Goal: Task Accomplishment & Management: Use online tool/utility

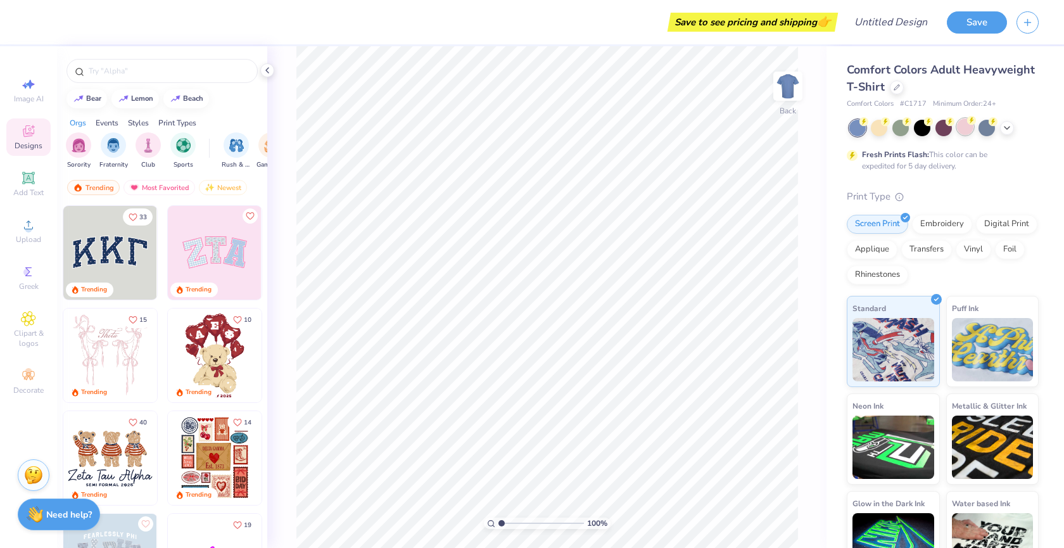
click at [957, 128] on div at bounding box center [965, 126] width 16 height 16
click at [950, 128] on div at bounding box center [943, 126] width 16 height 16
click at [1009, 129] on icon at bounding box center [1007, 127] width 10 height 10
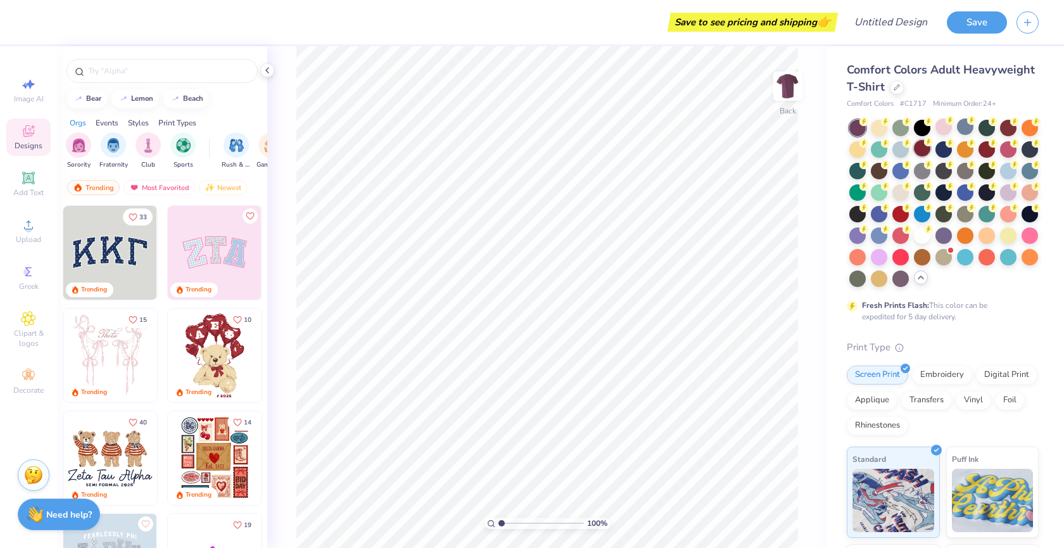
click at [921, 153] on div at bounding box center [922, 148] width 16 height 16
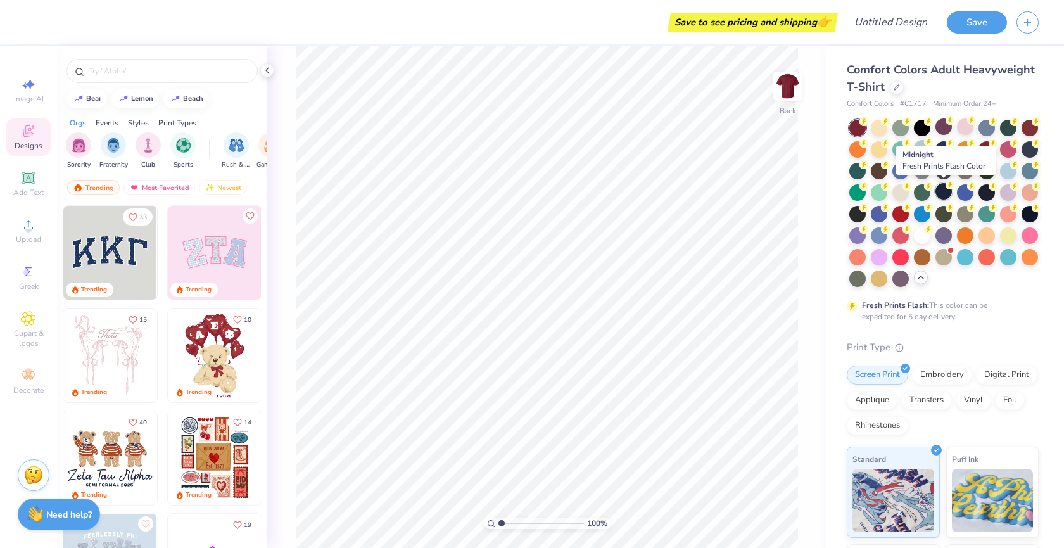
click at [946, 189] on div at bounding box center [943, 191] width 16 height 16
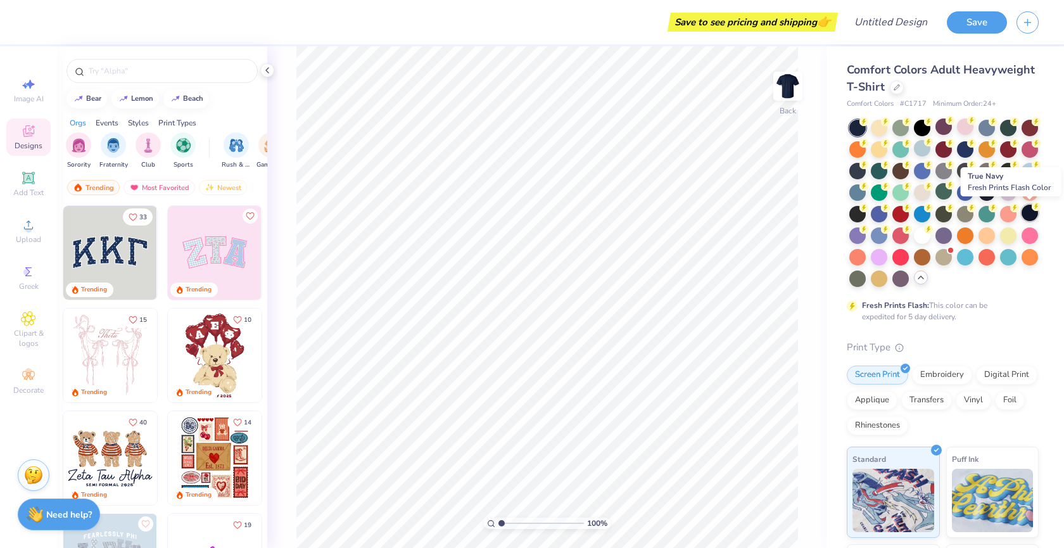
click at [1030, 210] on div at bounding box center [1029, 213] width 16 height 16
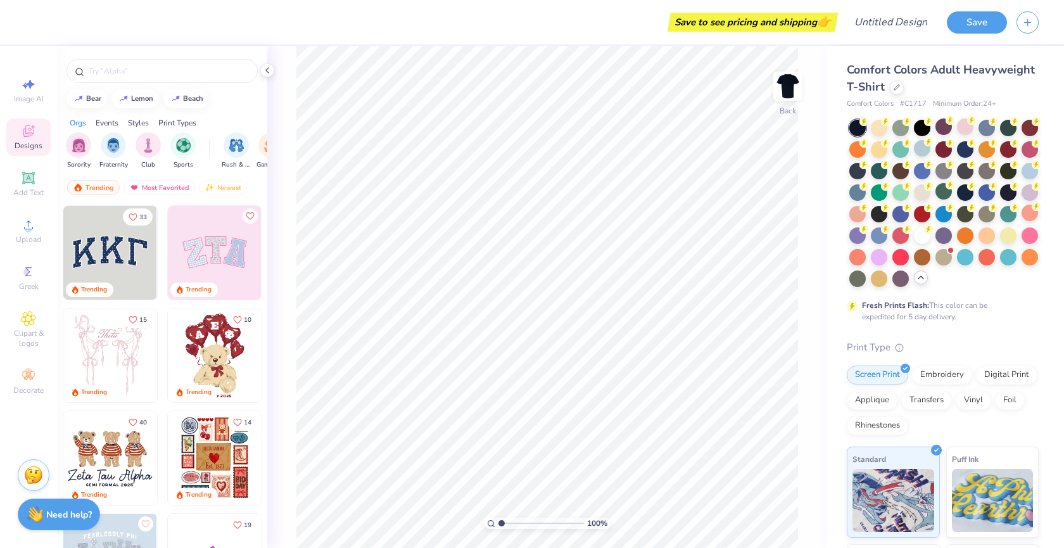
click at [861, 128] on div at bounding box center [857, 128] width 16 height 16
click at [850, 123] on div at bounding box center [857, 128] width 16 height 16
click at [921, 122] on div at bounding box center [922, 126] width 16 height 16
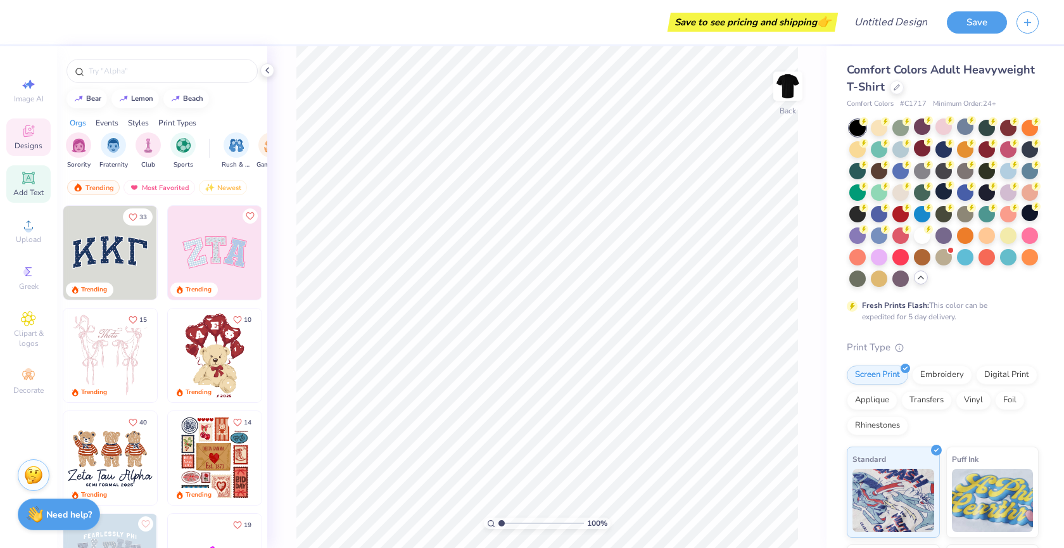
click at [32, 179] on icon at bounding box center [27, 177] width 9 height 9
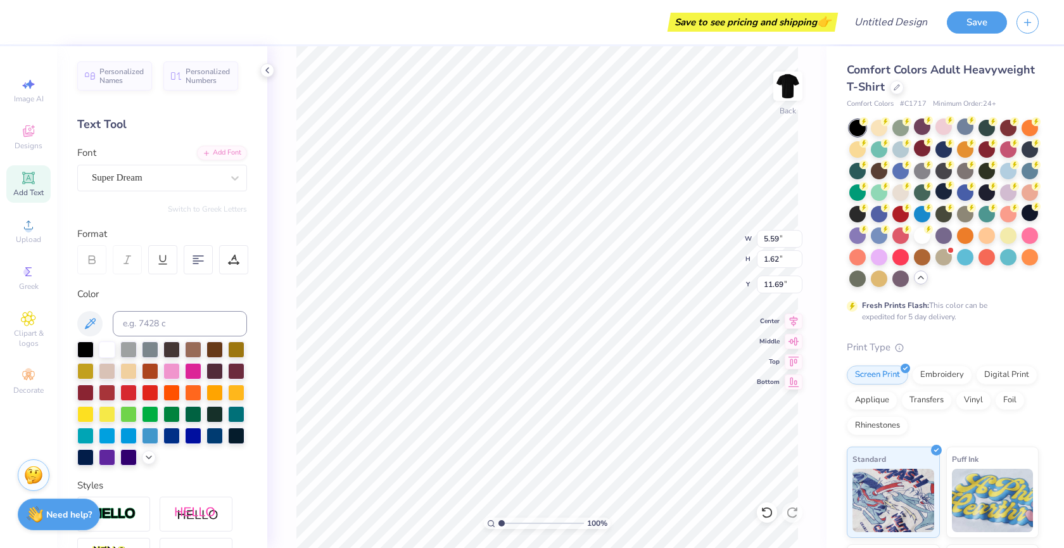
click at [153, 160] on div "Font Super Dream" at bounding box center [162, 169] width 170 height 46
click at [153, 170] on div at bounding box center [157, 177] width 130 height 17
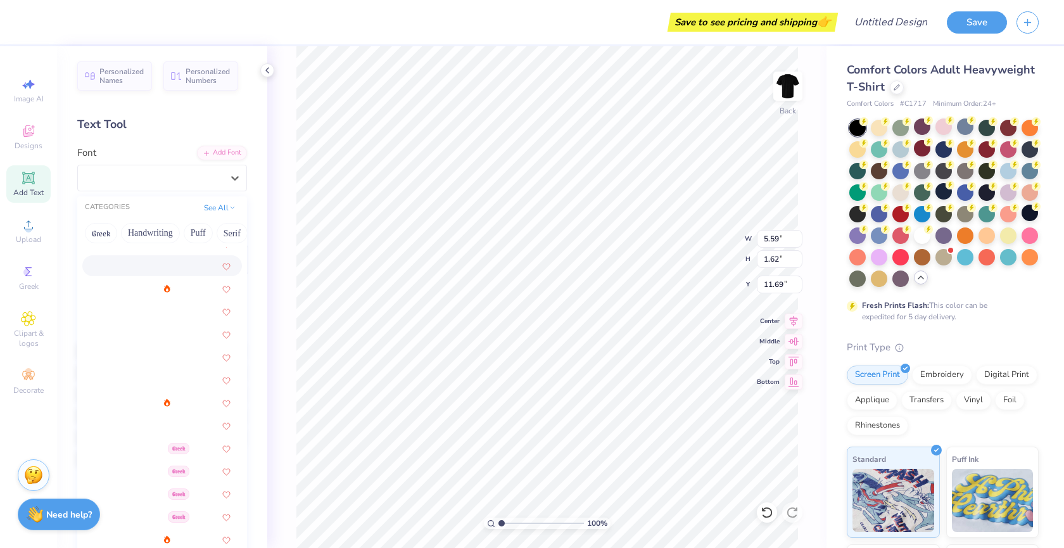
scroll to position [80, 0]
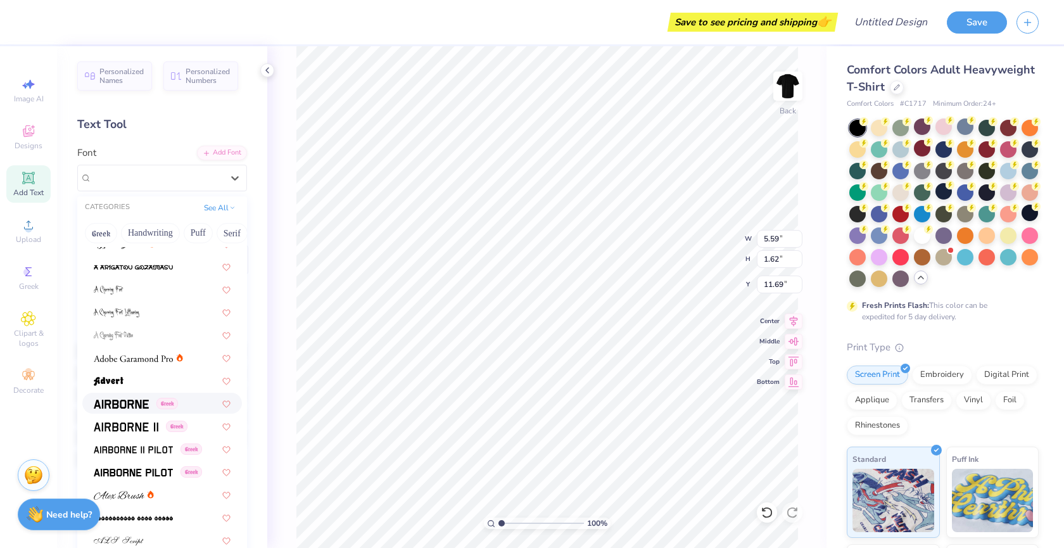
click at [132, 412] on div "Greek" at bounding box center [162, 403] width 160 height 21
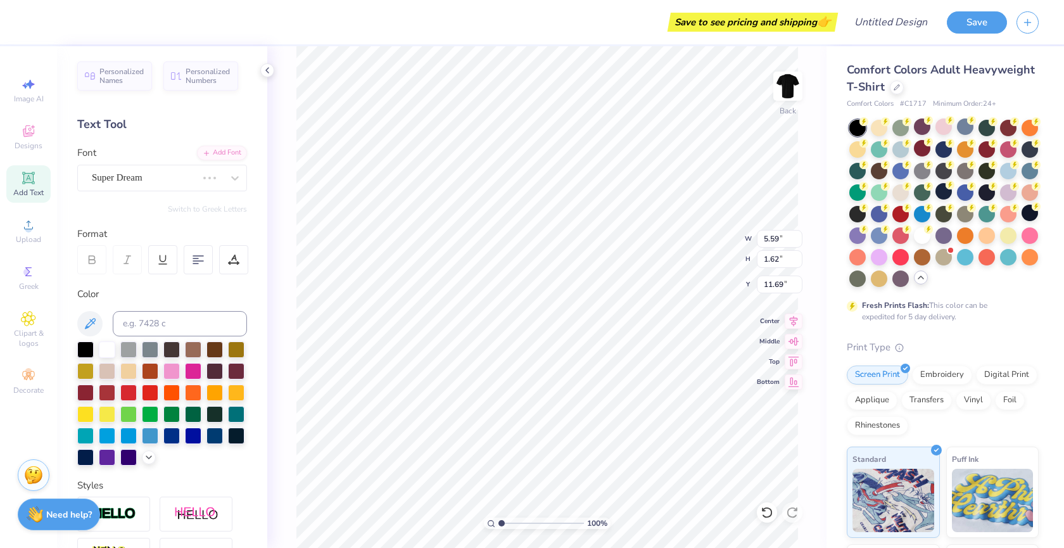
type input "5.35"
type input "1.69"
type input "11.65"
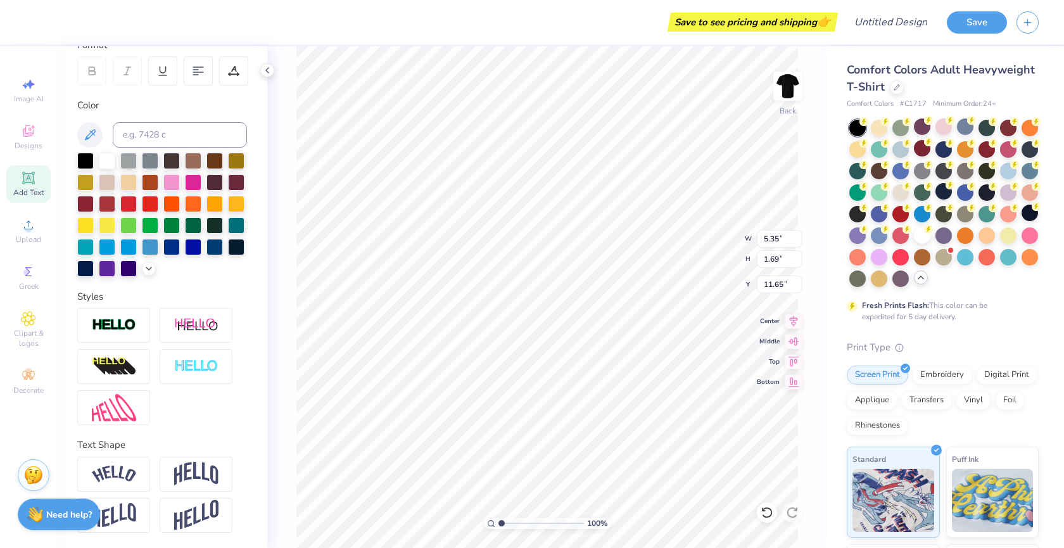
scroll to position [189, 0]
click at [203, 514] on img at bounding box center [196, 515] width 44 height 31
type input "3.36"
type input "10.82"
click at [203, 514] on img at bounding box center [196, 515] width 44 height 31
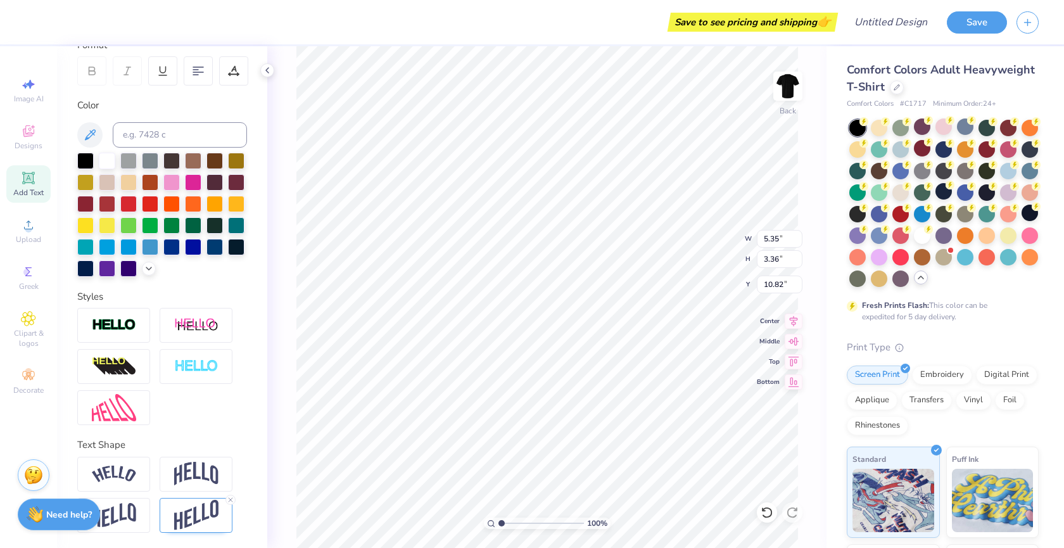
click at [211, 476] on img at bounding box center [196, 474] width 44 height 24
type input "2.44"
type input "11.28"
click at [155, 470] on div "Direction Horizontal Vertical Bend 0.50" at bounding box center [162, 532] width 170 height 150
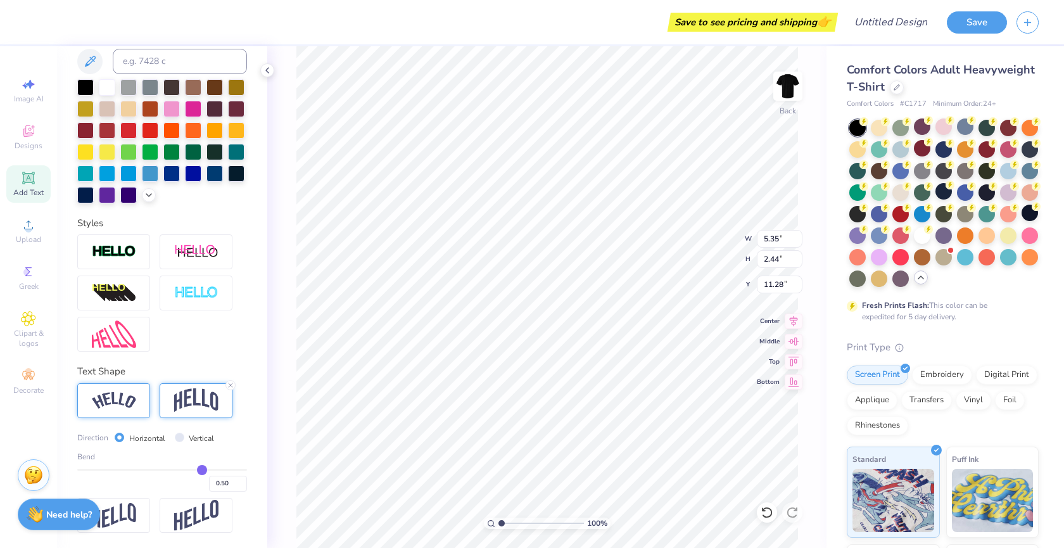
click at [132, 393] on img at bounding box center [114, 400] width 44 height 17
type input "7.75"
type input "2.26"
type input "11.37"
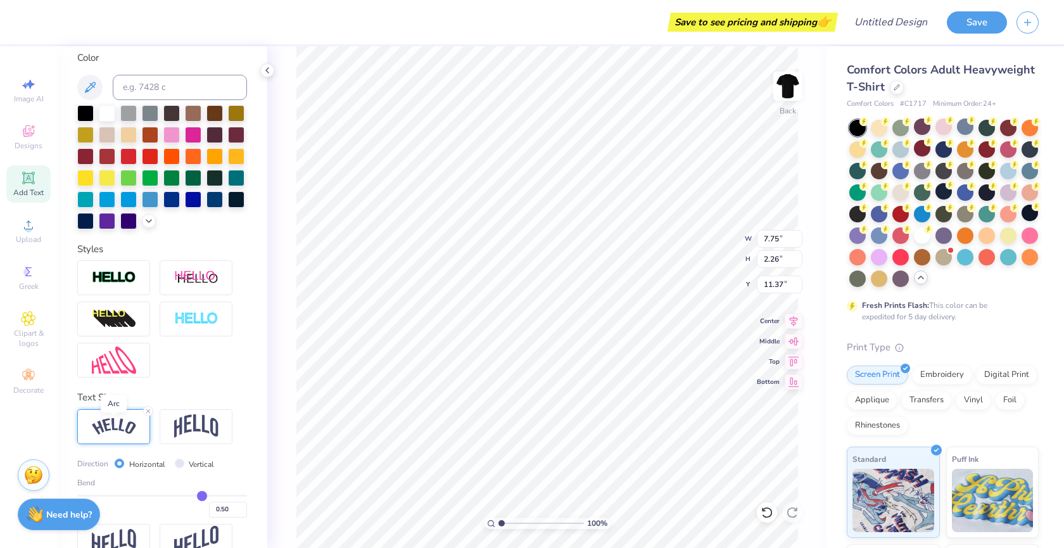
scroll to position [232, 0]
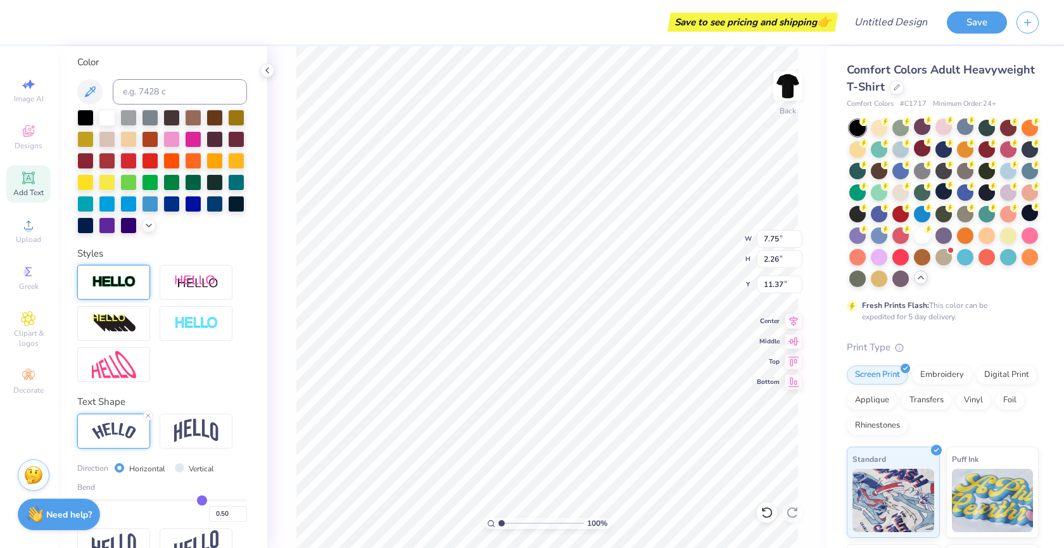
click at [111, 276] on img at bounding box center [114, 282] width 44 height 15
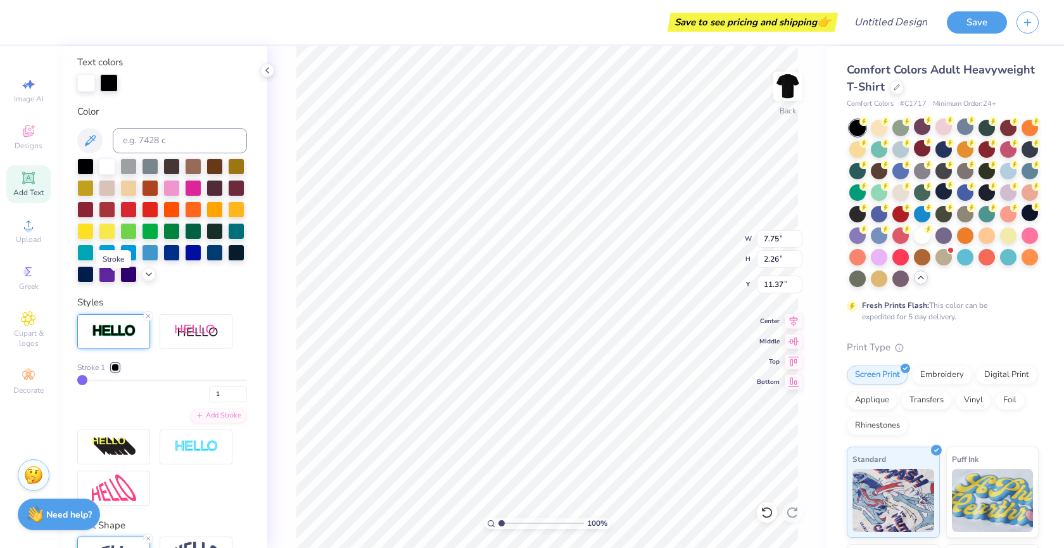
type input "7.78"
type input "2.29"
type input "11.36"
click at [149, 313] on icon at bounding box center [148, 316] width 8 height 8
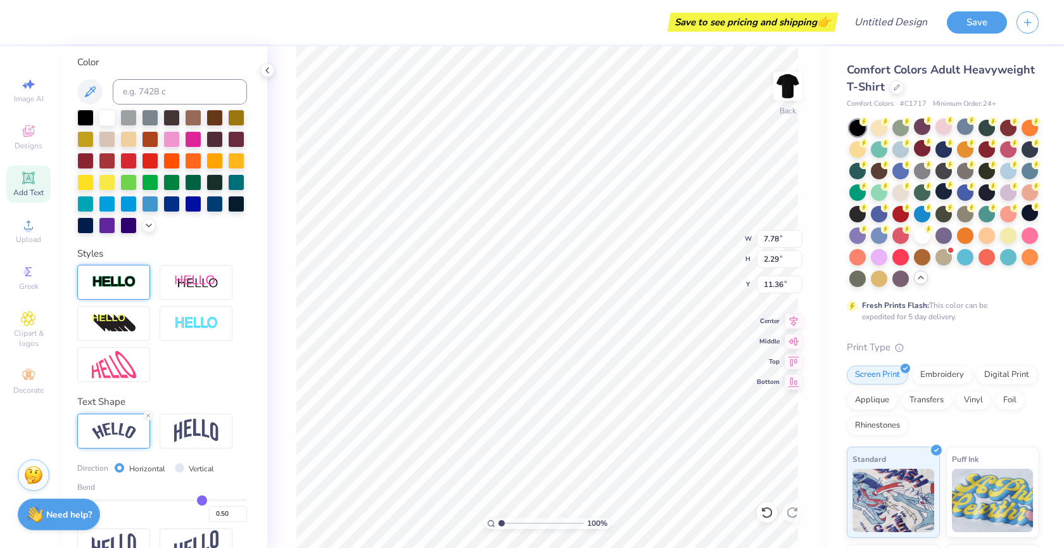
type input "7.75"
type input "2.26"
type input "7.64"
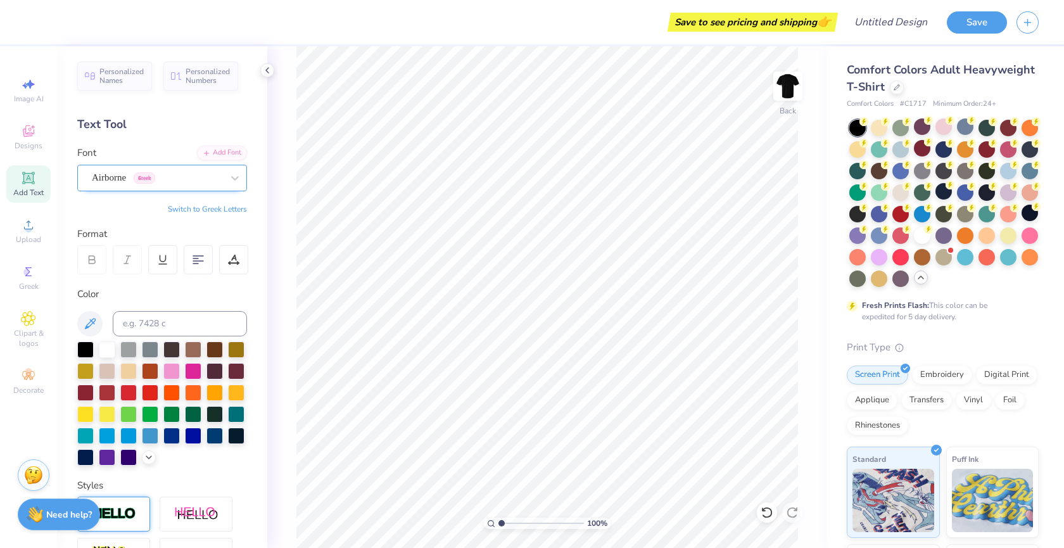
scroll to position [0, 0]
click at [32, 180] on icon at bounding box center [27, 177] width 9 height 9
click at [142, 174] on span "Super Dream" at bounding box center [117, 177] width 51 height 15
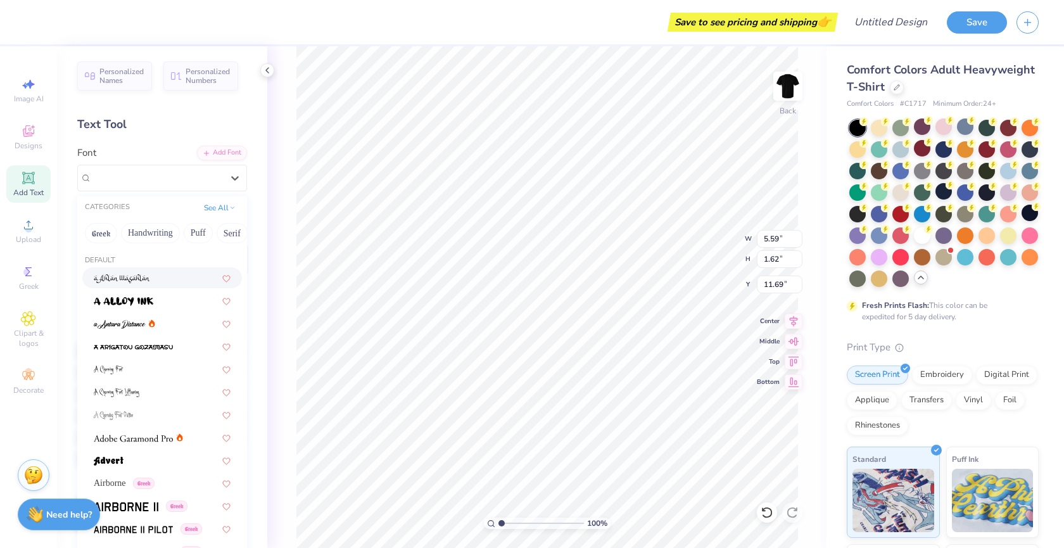
scroll to position [26, 0]
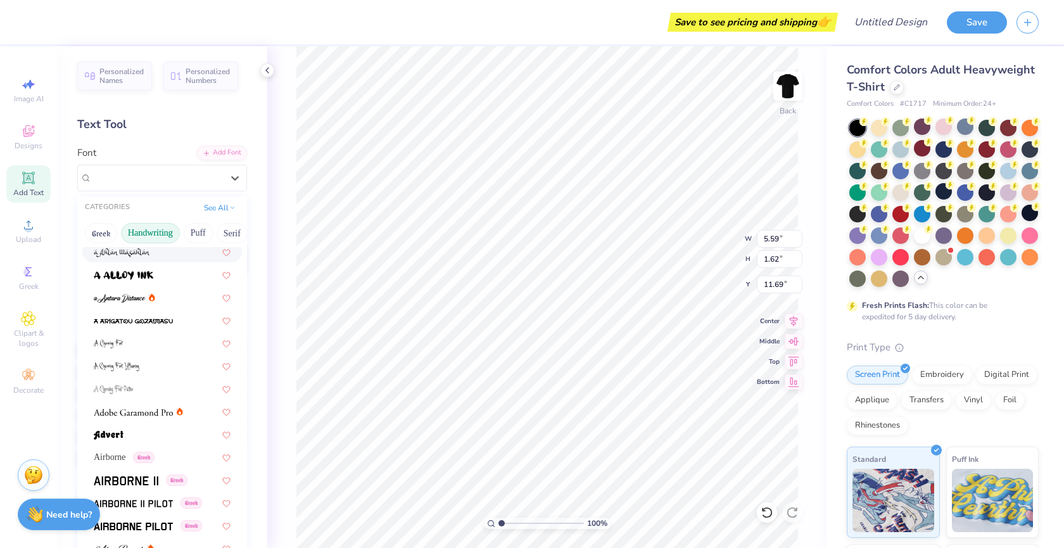
click at [136, 234] on button "Handwriting" at bounding box center [150, 233] width 59 height 20
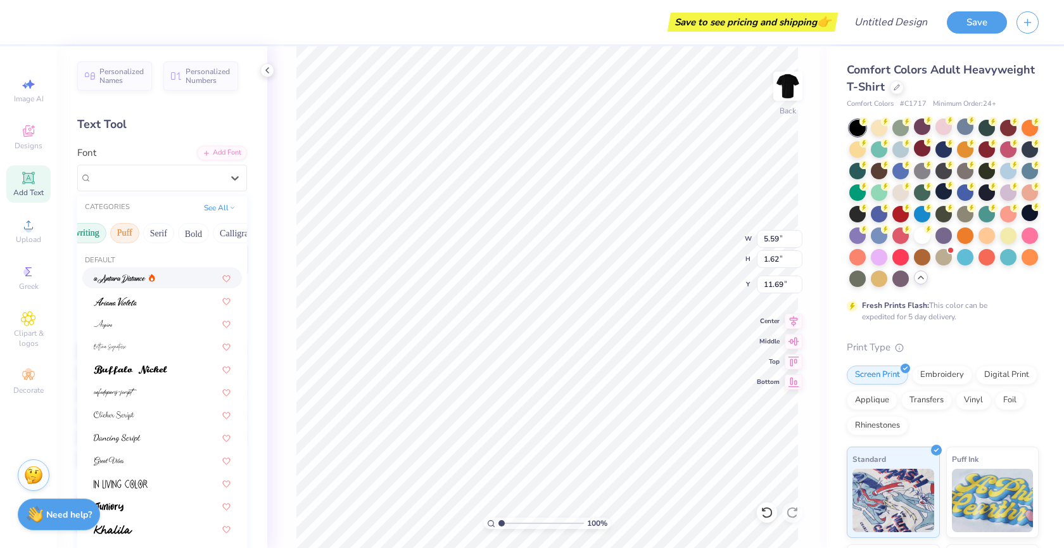
scroll to position [0, 73]
click at [186, 237] on button "Bold" at bounding box center [194, 233] width 31 height 20
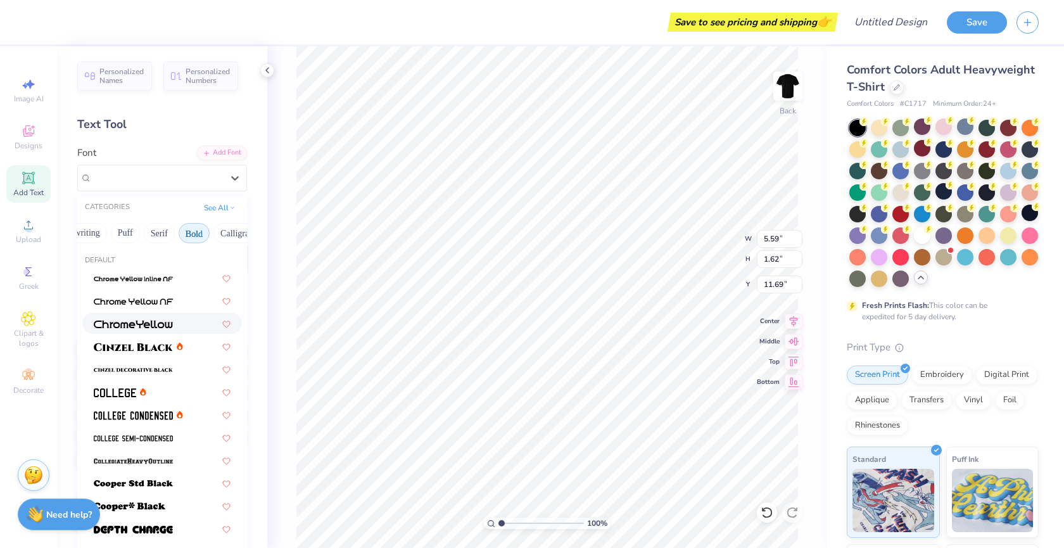
click at [128, 322] on img at bounding box center [133, 324] width 79 height 9
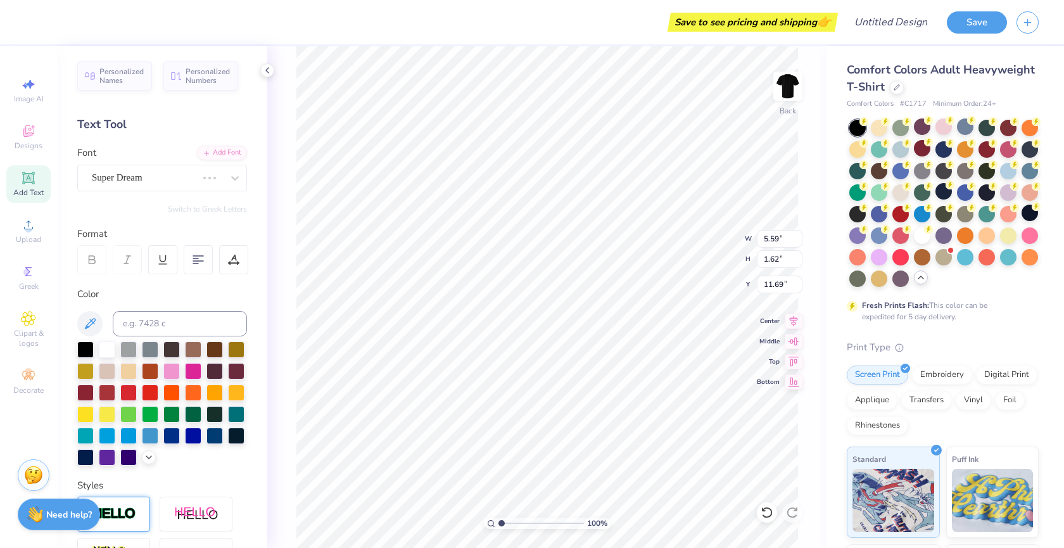
type input "7.10"
type input "1.54"
type input "11.73"
click at [168, 185] on div at bounding box center [157, 177] width 130 height 17
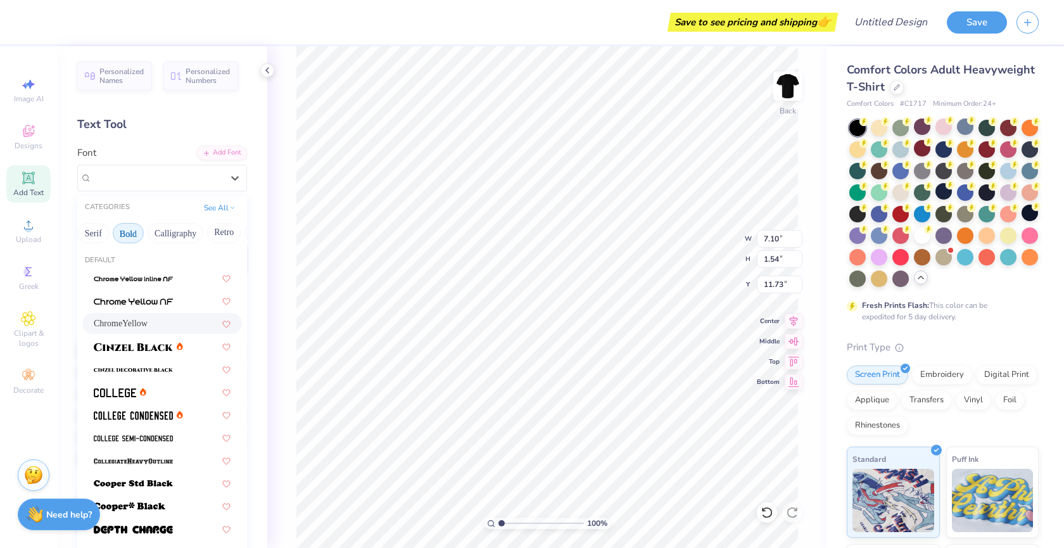
scroll to position [0, 140]
click at [186, 235] on button "Calligraphy" at bounding box center [174, 233] width 56 height 20
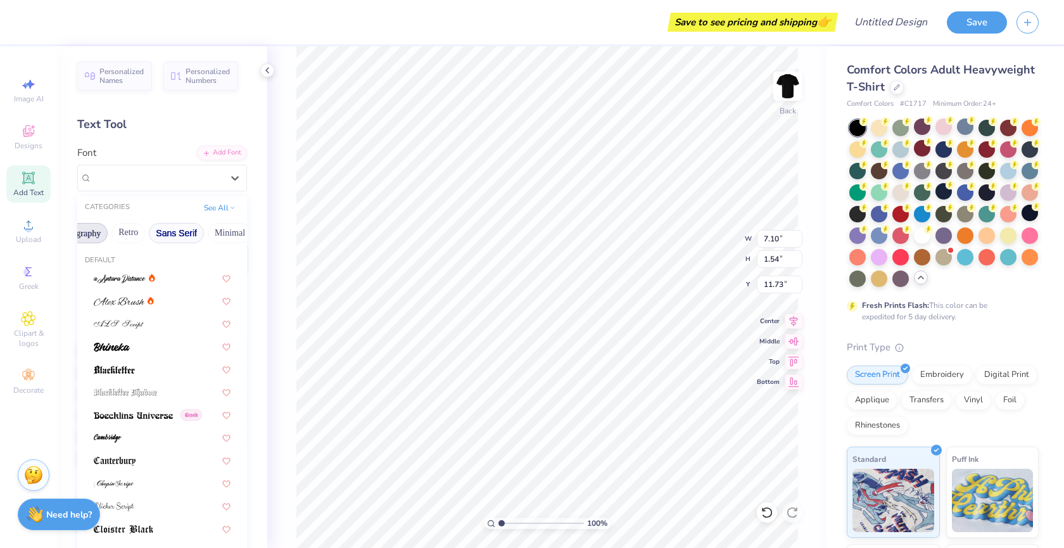
scroll to position [0, 236]
click at [179, 234] on button "Sans Serif" at bounding box center [174, 233] width 55 height 20
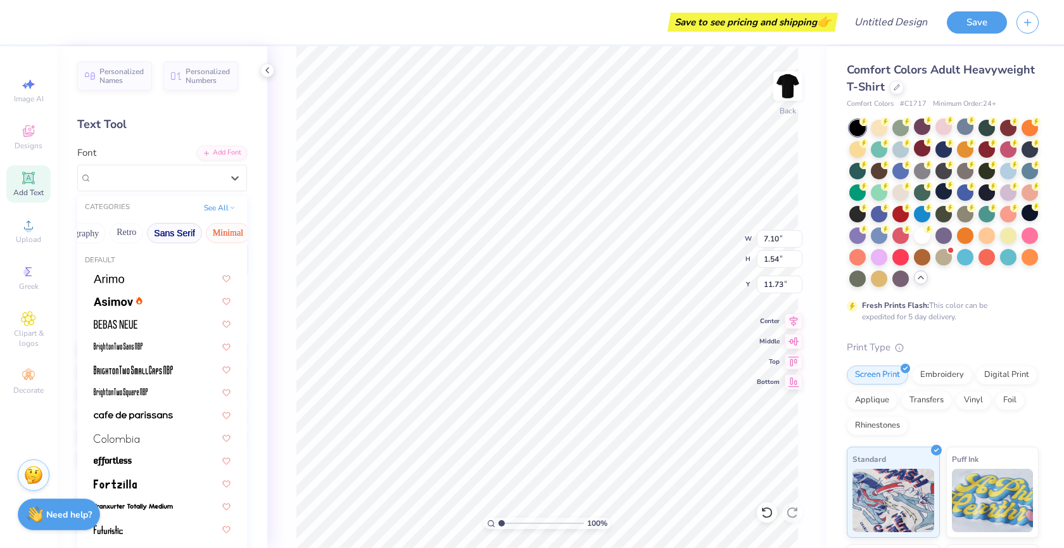
click at [217, 227] on button "Minimal" at bounding box center [228, 233] width 44 height 20
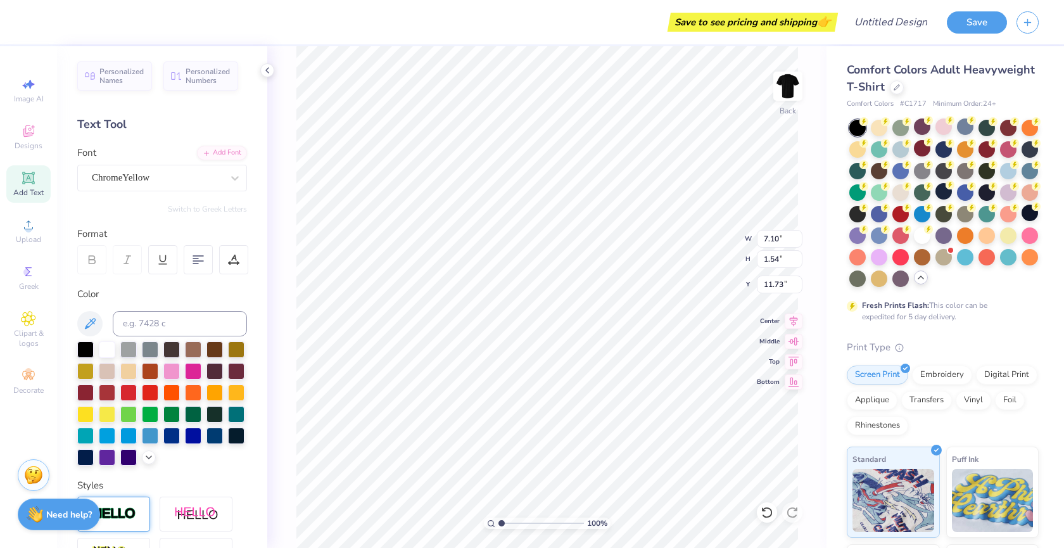
scroll to position [0, 1]
type textarea "Troupe"
click at [791, 381] on icon at bounding box center [794, 379] width 18 height 15
click at [788, 358] on icon at bounding box center [794, 359] width 18 height 15
click at [791, 326] on icon at bounding box center [794, 319] width 18 height 15
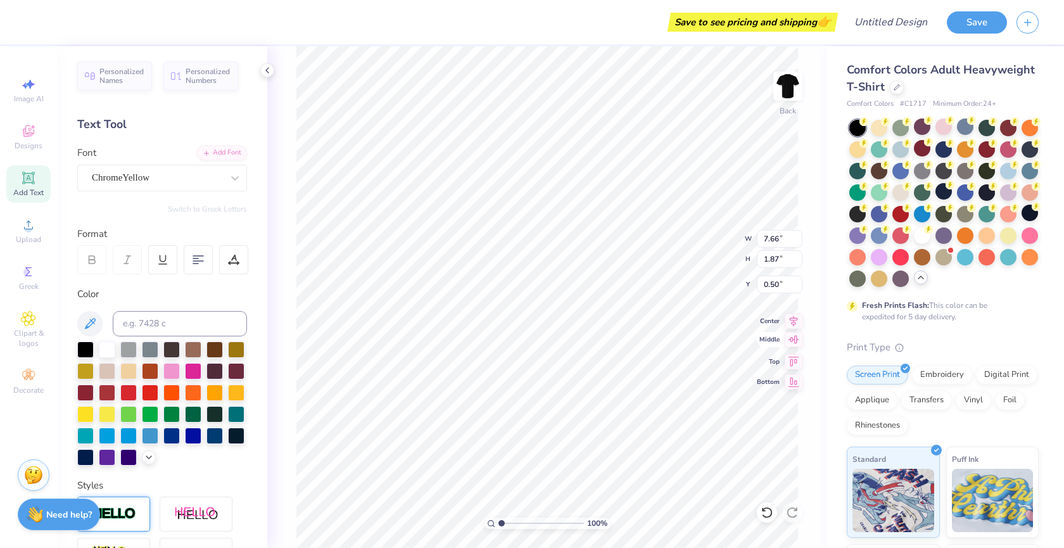
click at [795, 345] on icon at bounding box center [794, 339] width 18 height 15
type input "11.57"
click at [196, 260] on icon at bounding box center [198, 259] width 11 height 11
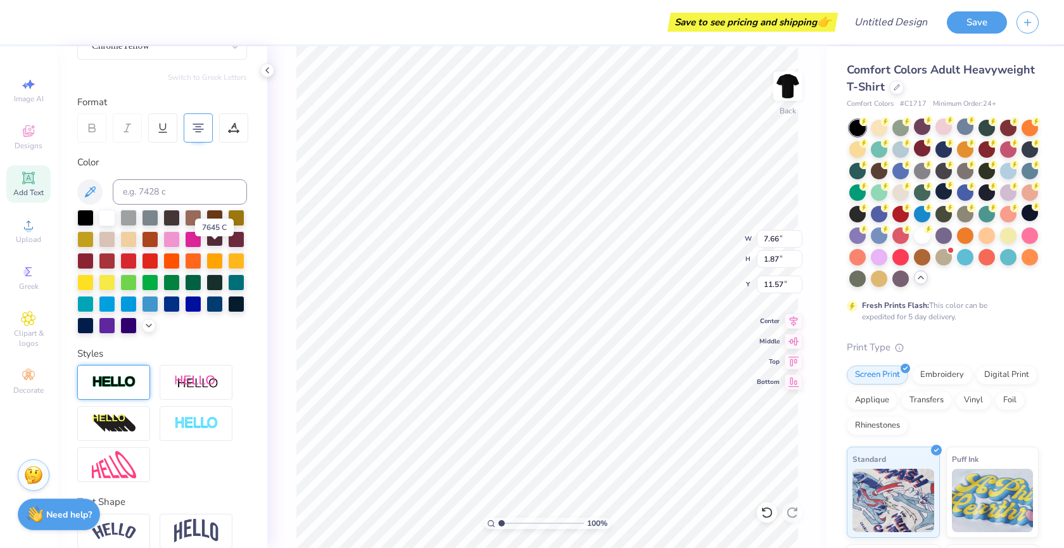
scroll to position [135, 0]
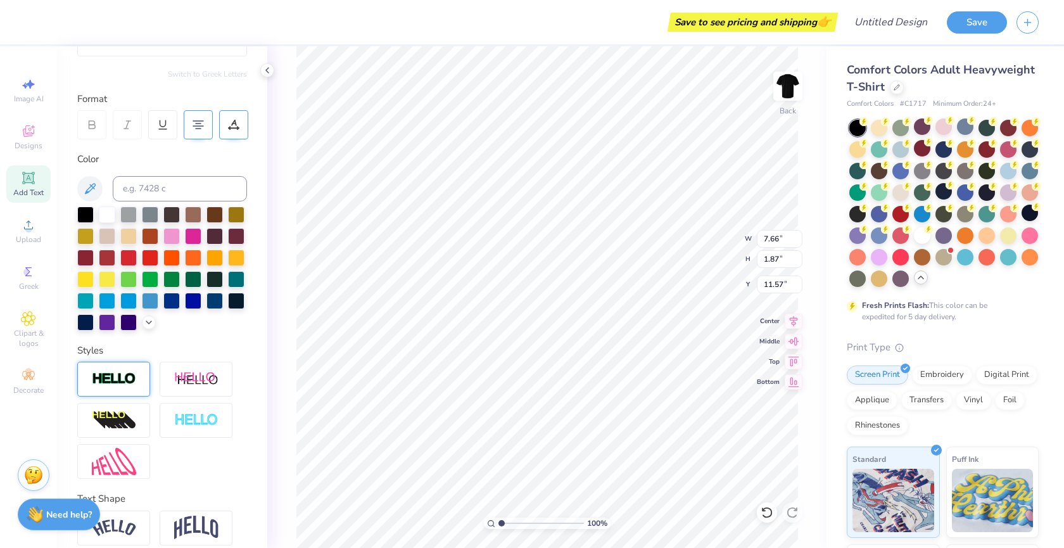
click at [234, 131] on div at bounding box center [233, 124] width 29 height 29
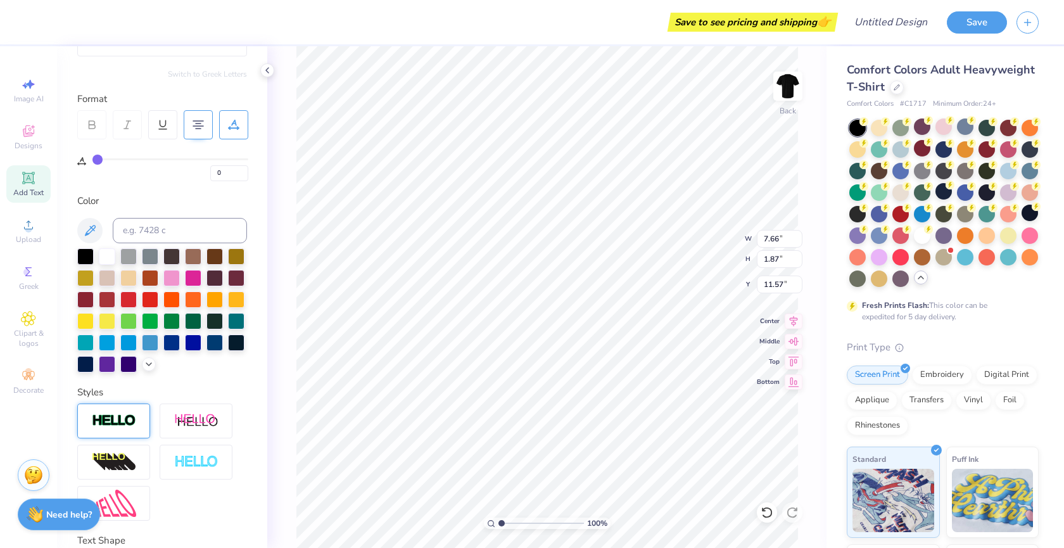
click at [204, 126] on div at bounding box center [198, 124] width 29 height 29
click at [202, 122] on icon at bounding box center [198, 124] width 11 height 11
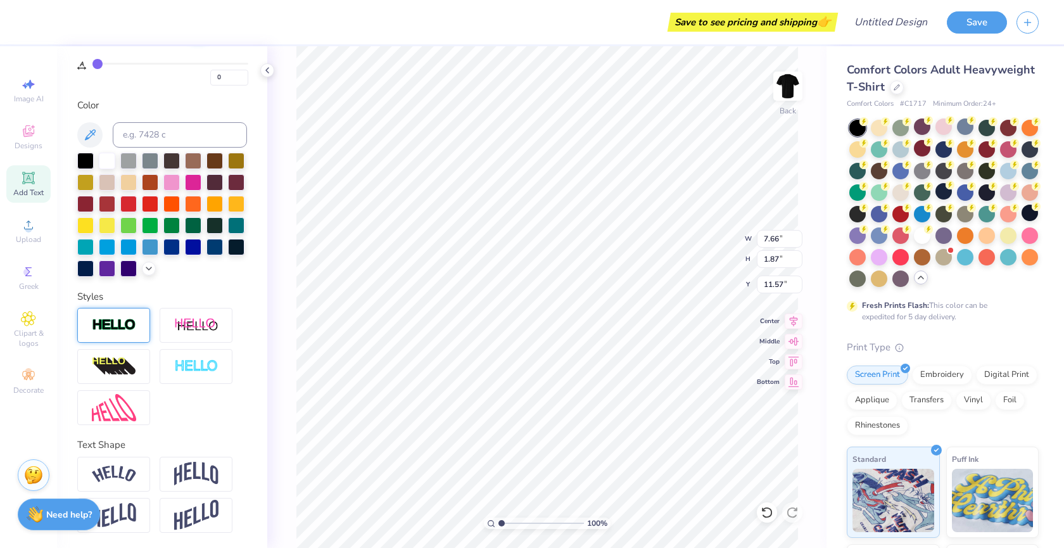
scroll to position [2, 0]
type textarea "T r o u p e"
type input "4.37"
click at [174, 369] on img at bounding box center [196, 366] width 44 height 15
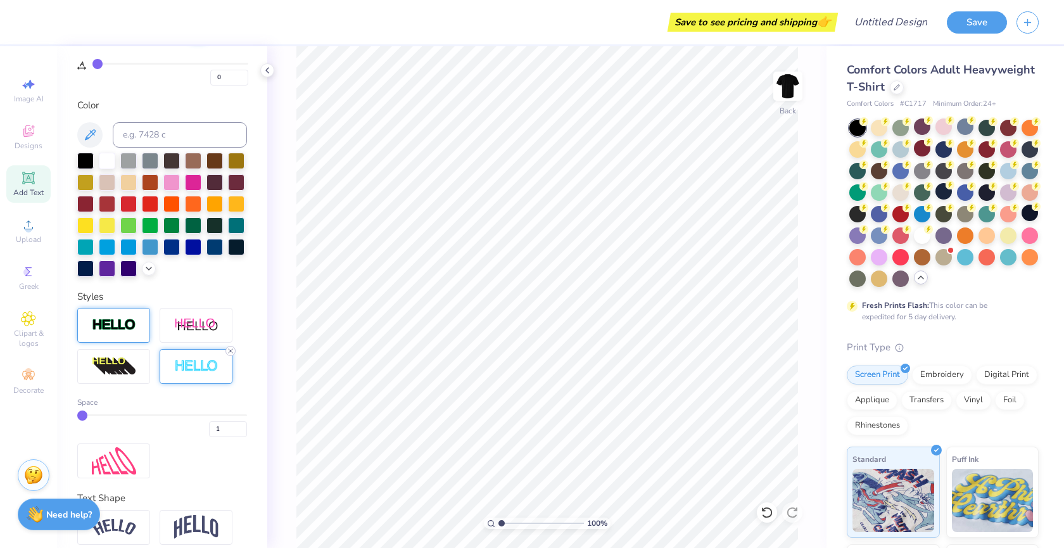
click at [232, 353] on line at bounding box center [231, 351] width 4 height 4
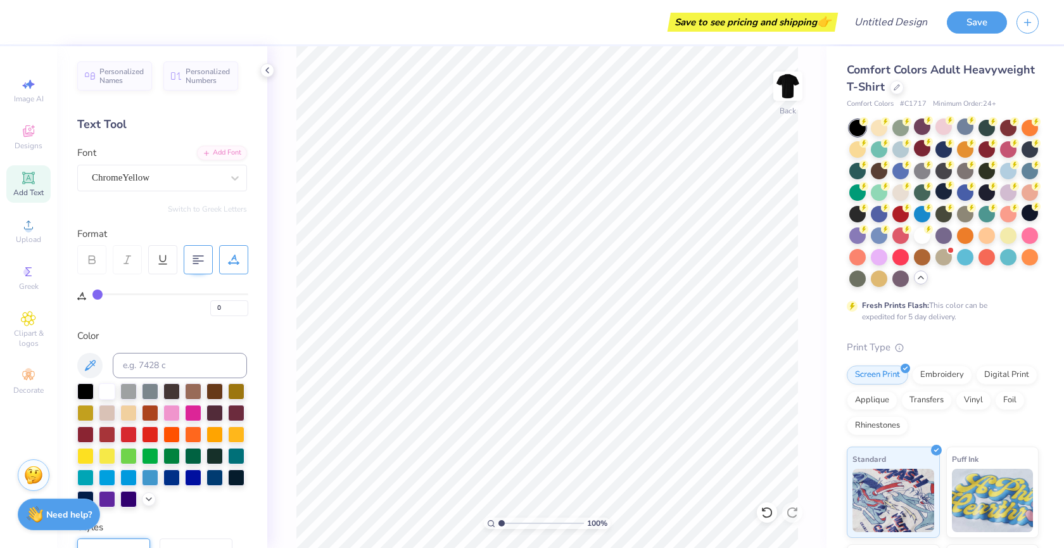
scroll to position [0, 0]
click at [225, 155] on div "Add Font" at bounding box center [222, 151] width 50 height 15
click at [35, 192] on span "Add Text" at bounding box center [28, 192] width 30 height 10
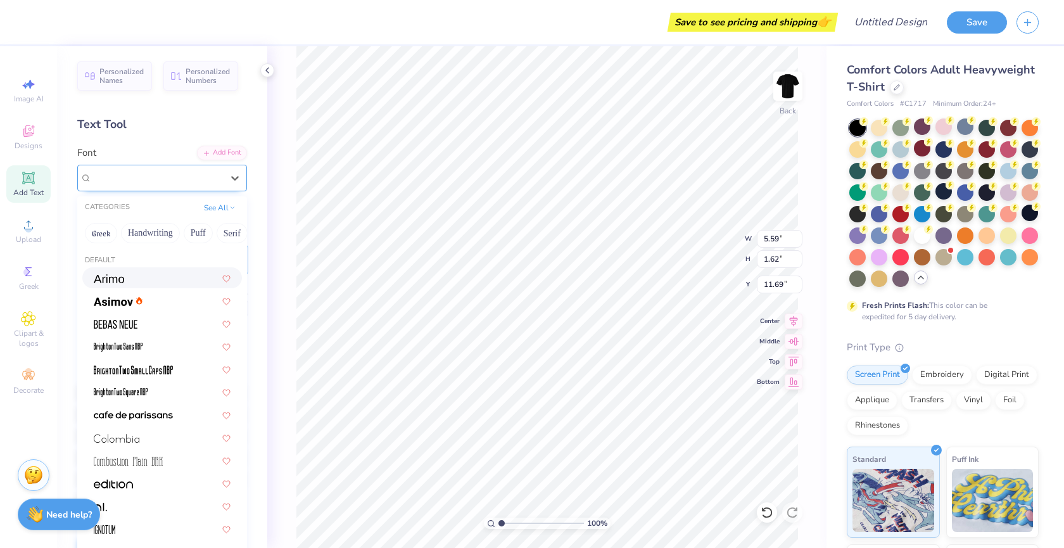
click at [122, 172] on span "Super Dream" at bounding box center [117, 177] width 51 height 15
click at [127, 286] on div at bounding box center [162, 277] width 160 height 21
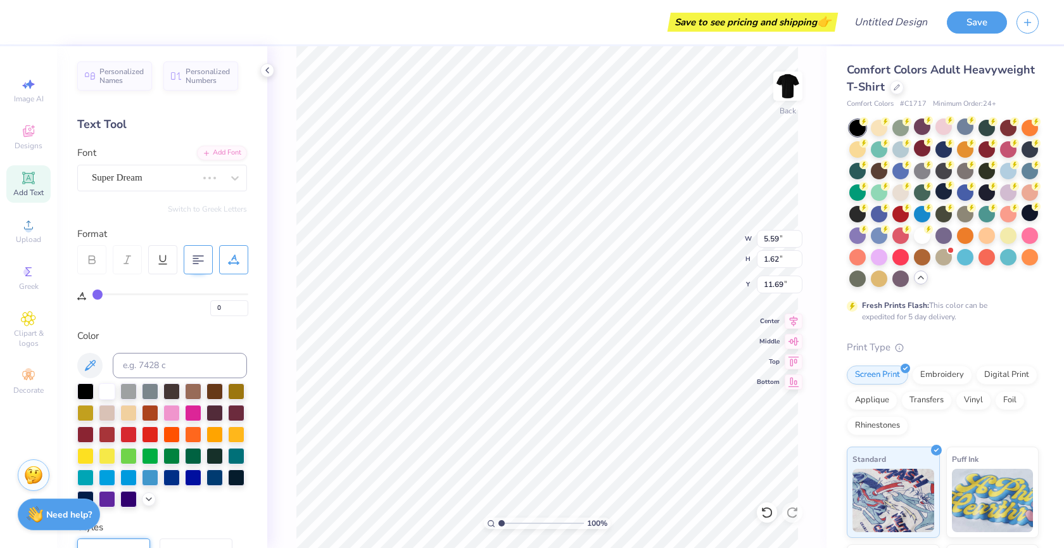
type input "5.80"
type input "1.59"
type input "11.70"
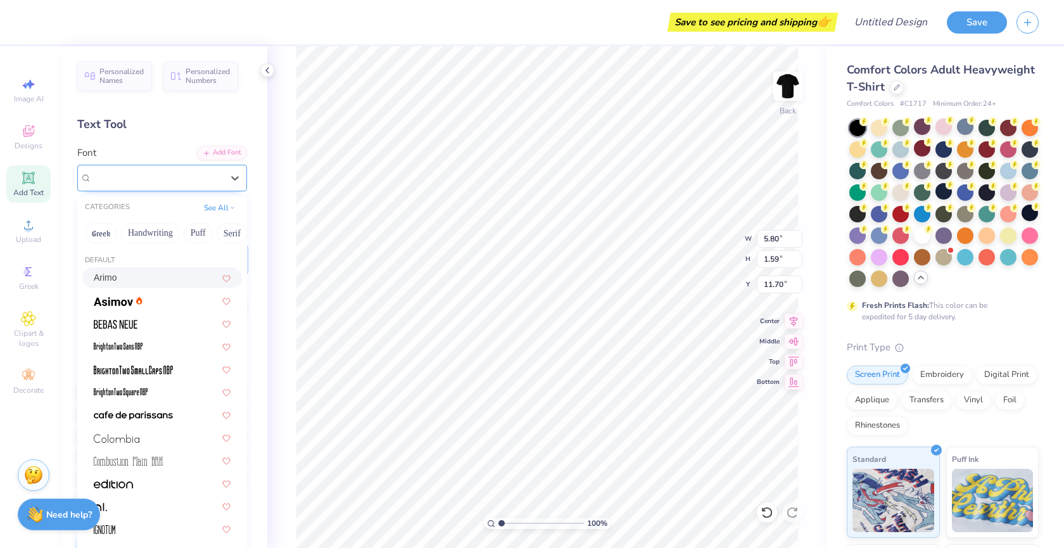
click at [123, 184] on div "Arimo" at bounding box center [157, 178] width 133 height 20
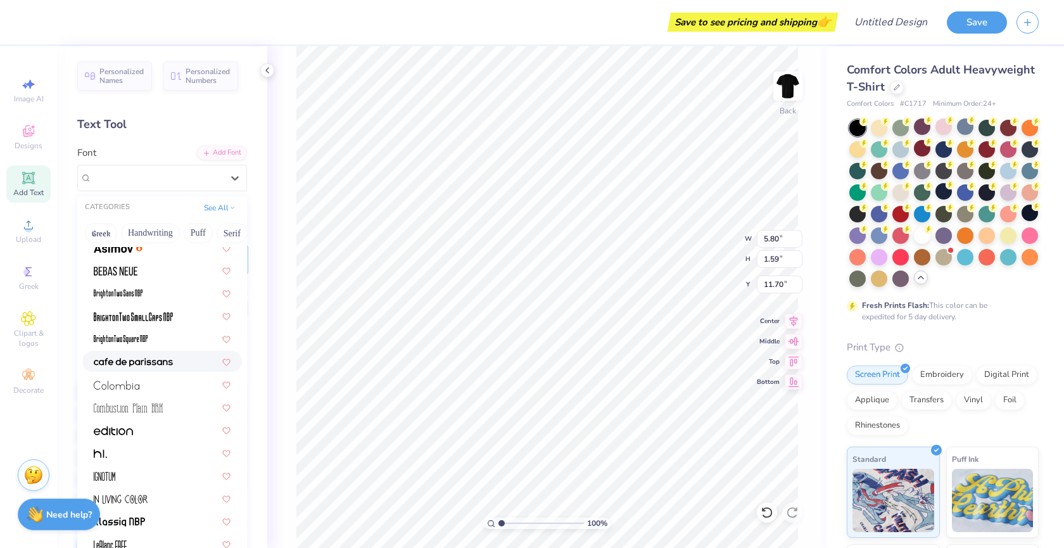
scroll to position [84, 0]
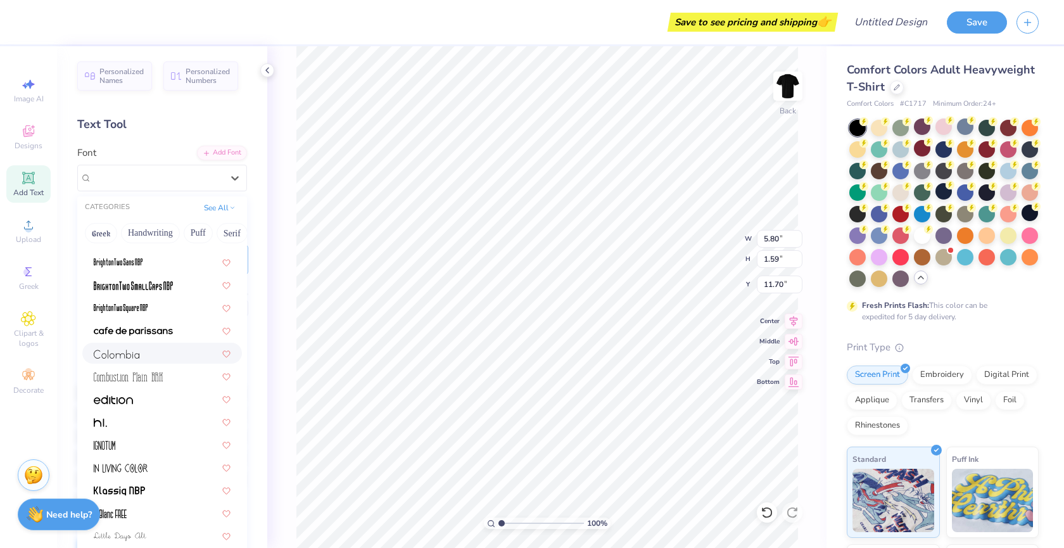
click at [144, 355] on div at bounding box center [162, 352] width 137 height 13
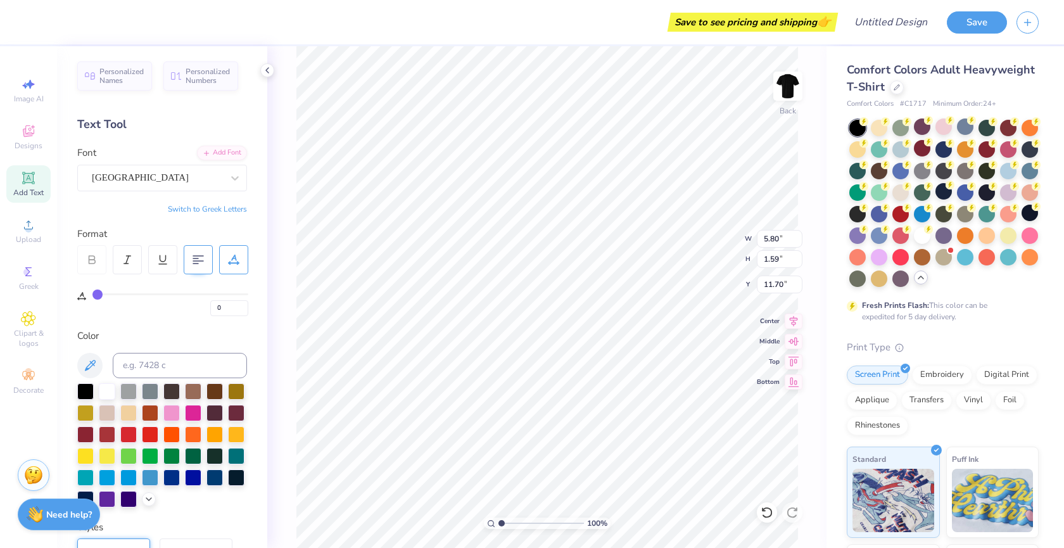
type input "3.17"
type input "1.24"
type input "11.88"
click at [130, 178] on div "[GEOGRAPHIC_DATA]" at bounding box center [157, 178] width 133 height 20
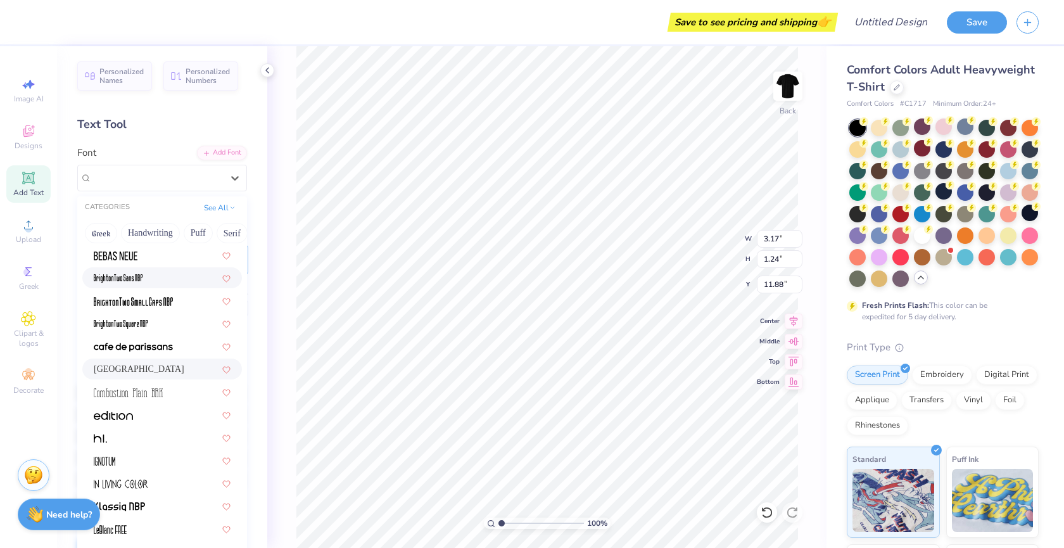
scroll to position [80, 0]
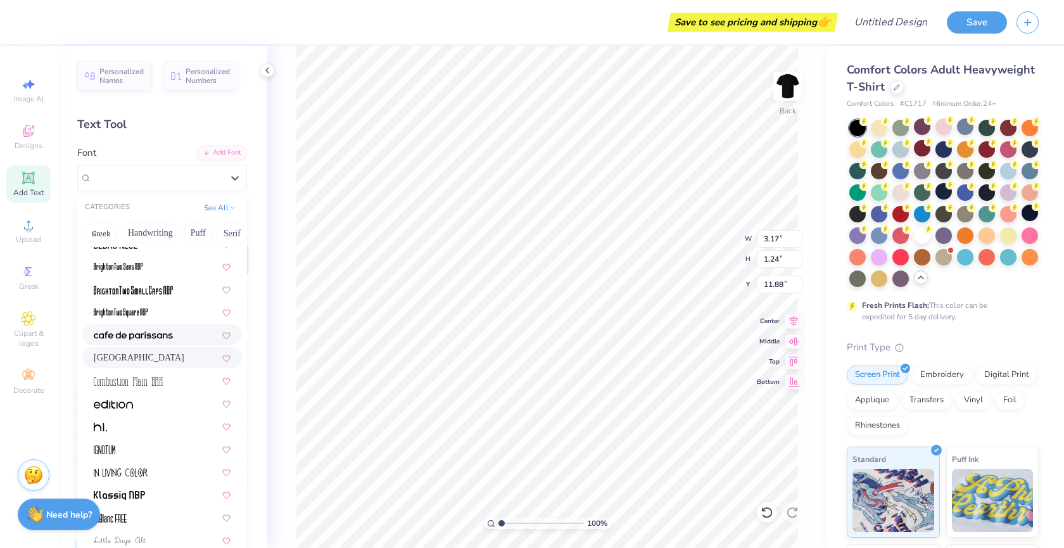
click at [140, 344] on div at bounding box center [162, 334] width 160 height 21
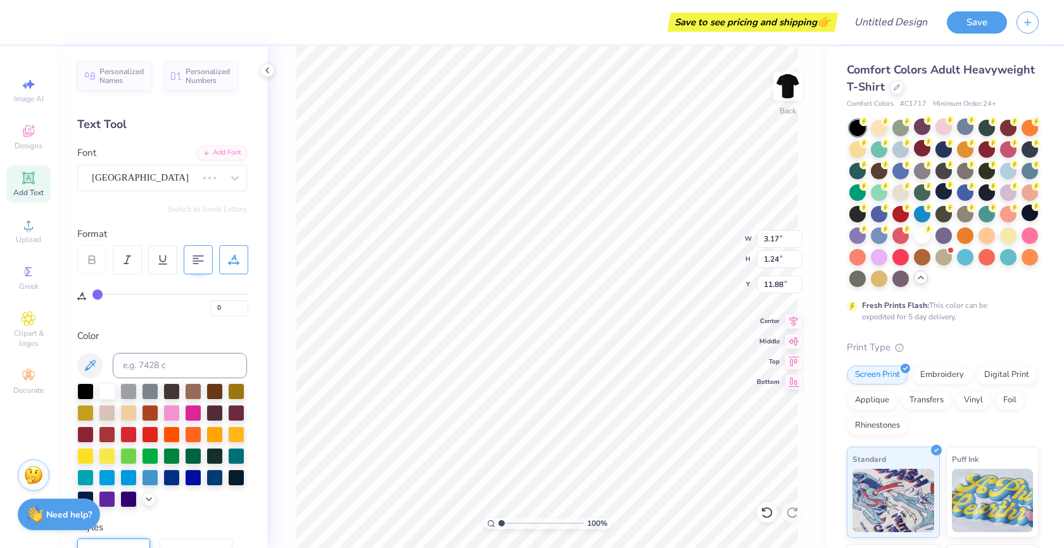
type input "3.64"
type input "1.16"
type input "11.92"
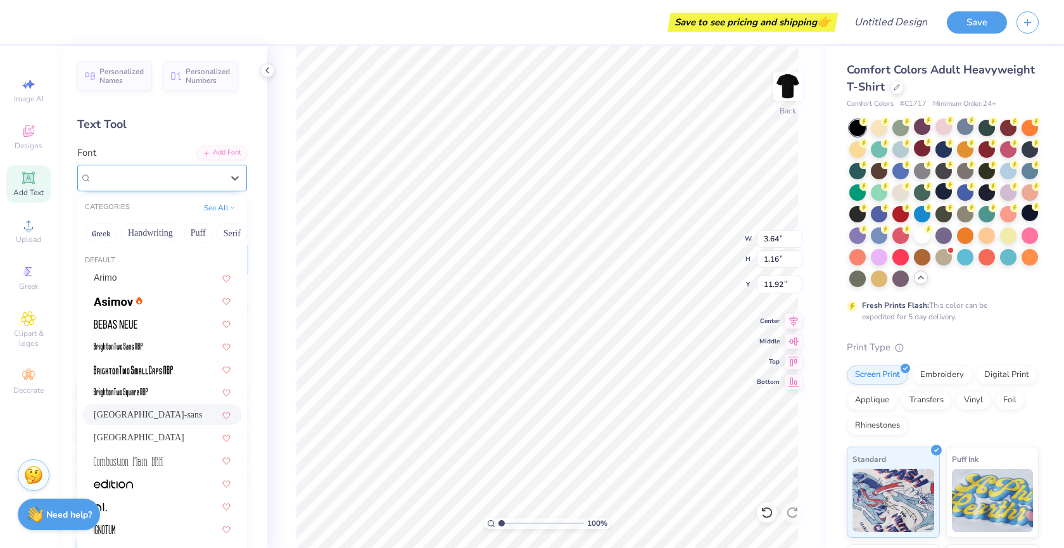
click at [148, 189] on div "[GEOGRAPHIC_DATA]-sans" at bounding box center [162, 178] width 170 height 27
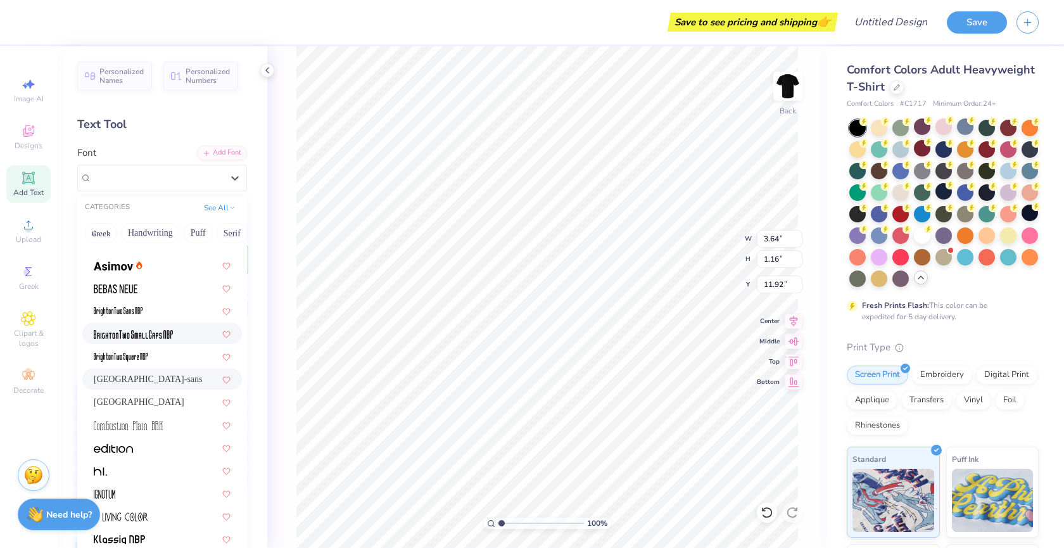
click at [110, 332] on img at bounding box center [133, 334] width 79 height 9
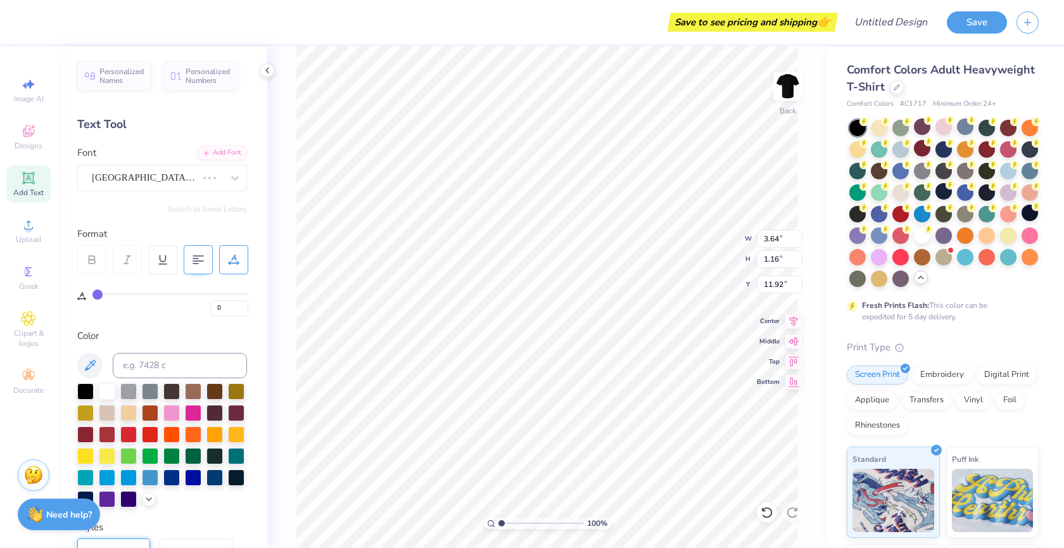
type input "2.17"
type input "1.44"
type input "11.78"
click at [158, 184] on div "BrightonTwo SmallCaps NBP" at bounding box center [157, 178] width 133 height 20
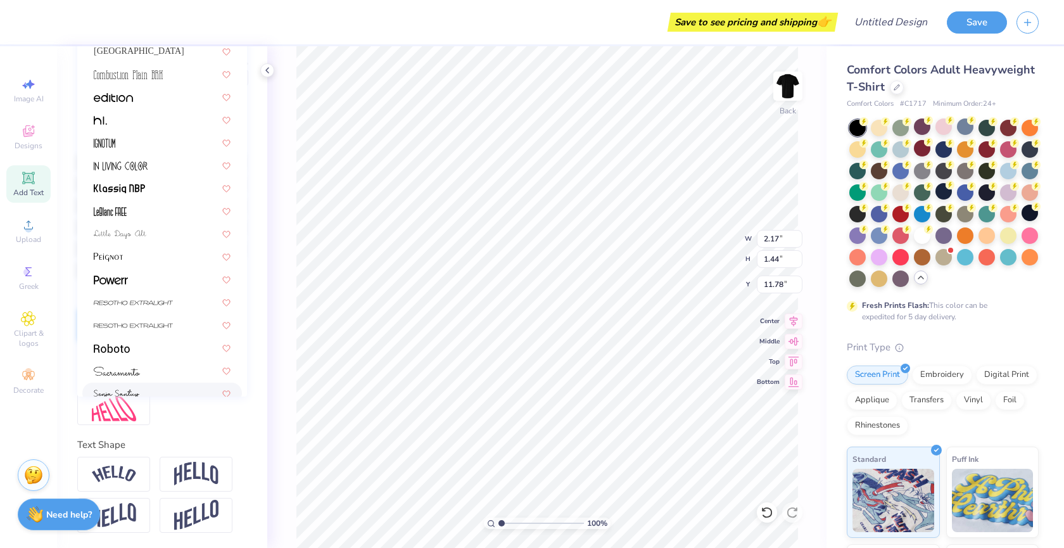
scroll to position [155, 0]
click at [114, 278] on img at bounding box center [111, 280] width 34 height 9
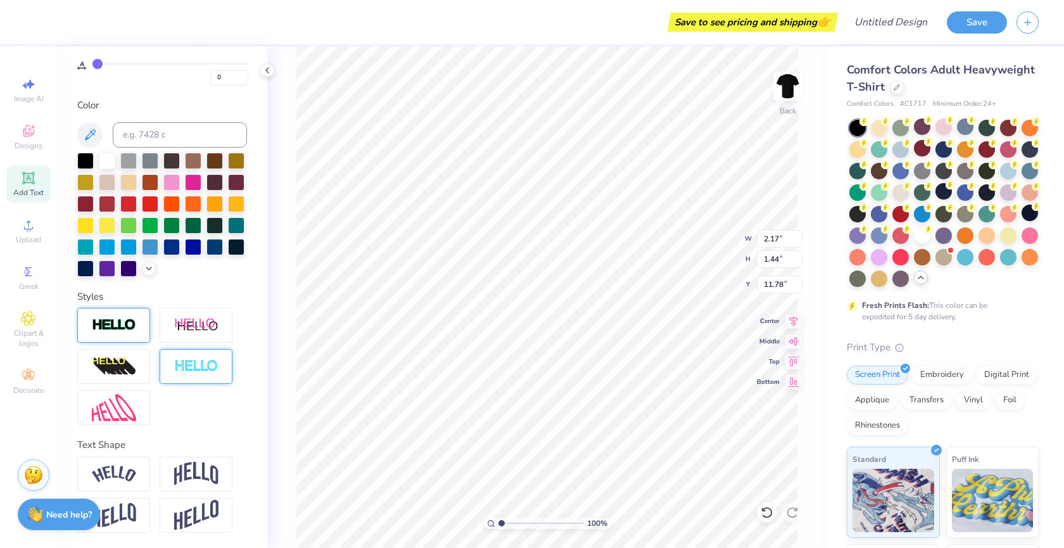
type input "4.28"
type input "1.62"
type input "11.69"
type textarea "T"
type input "1.67"
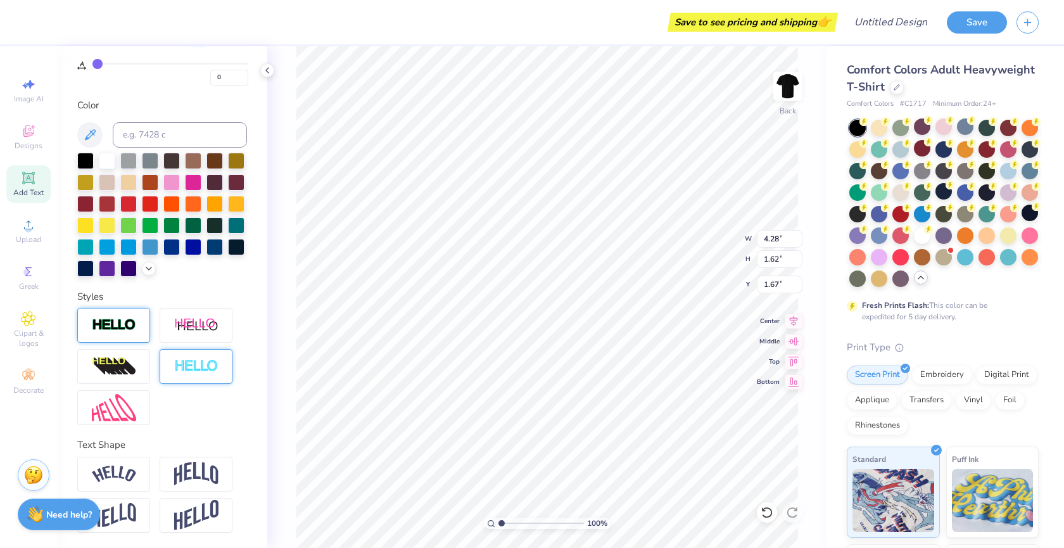
type textarea "T"
type input "5.74"
type textarea "r"
type textarea "R"
type textarea "r"
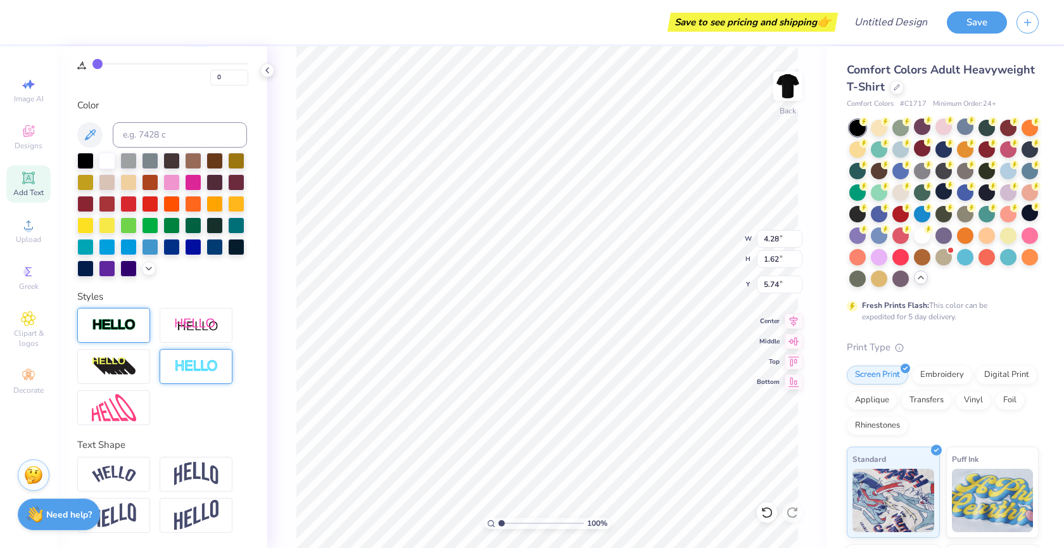
type textarea "R"
type input "7.01"
type input "0.97"
type input "5.01"
type input "1.00"
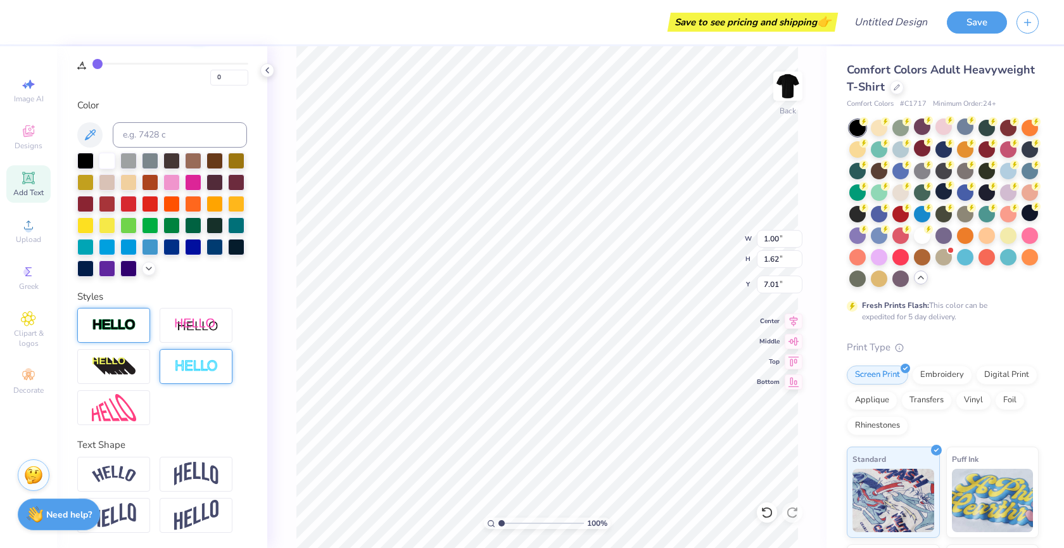
type input "8.23"
type input "0.97"
type input "5.85"
type input "1.00"
type input "7.97"
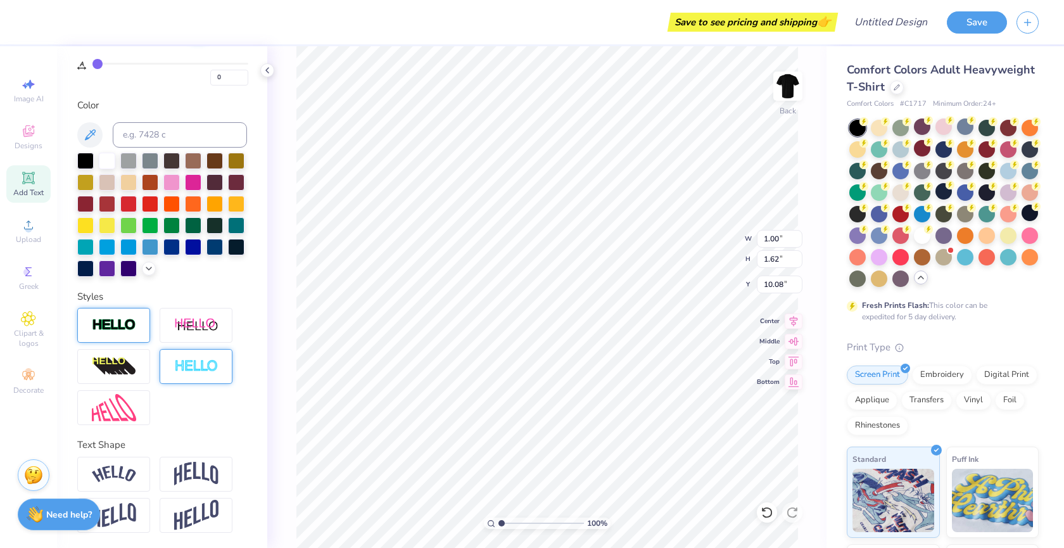
type input "10.42"
type textarea "o"
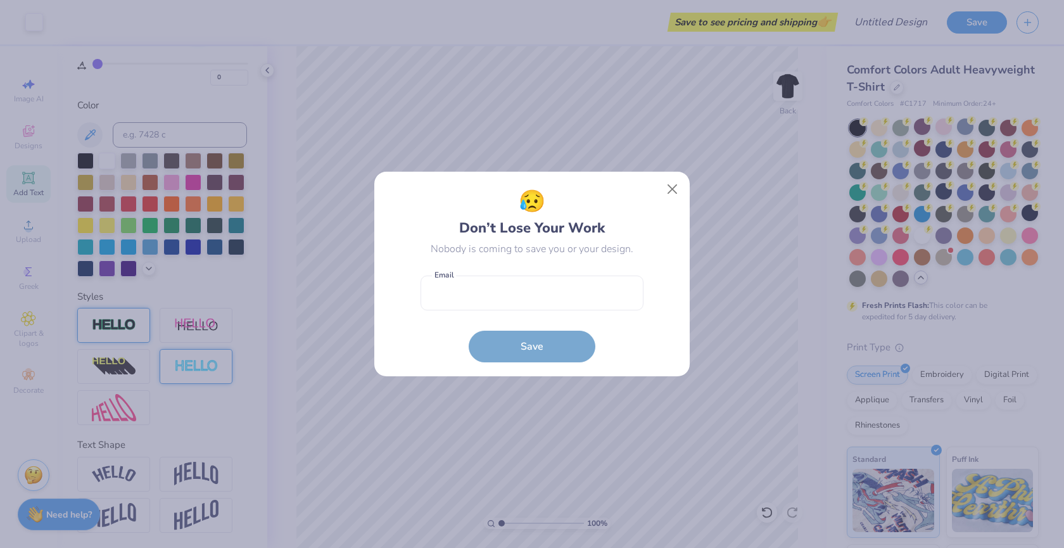
click at [528, 409] on div "😥 Don’t Lose Your Work Nobody is coming to save you or your design. Email is a …" at bounding box center [532, 274] width 1064 height 548
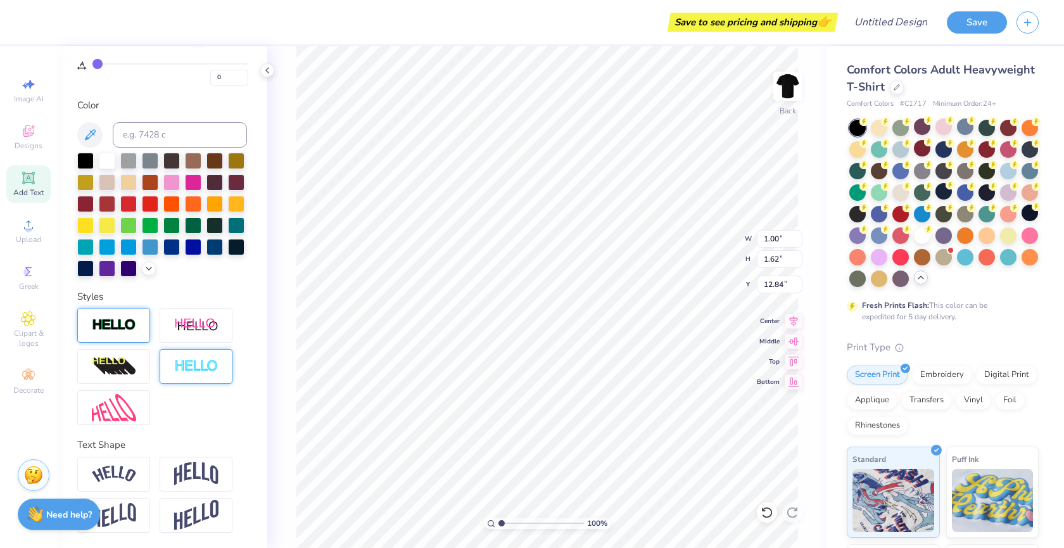
type input "12.84"
type textarea "U"
type input "1.18"
type input "1.91"
type input "1.72"
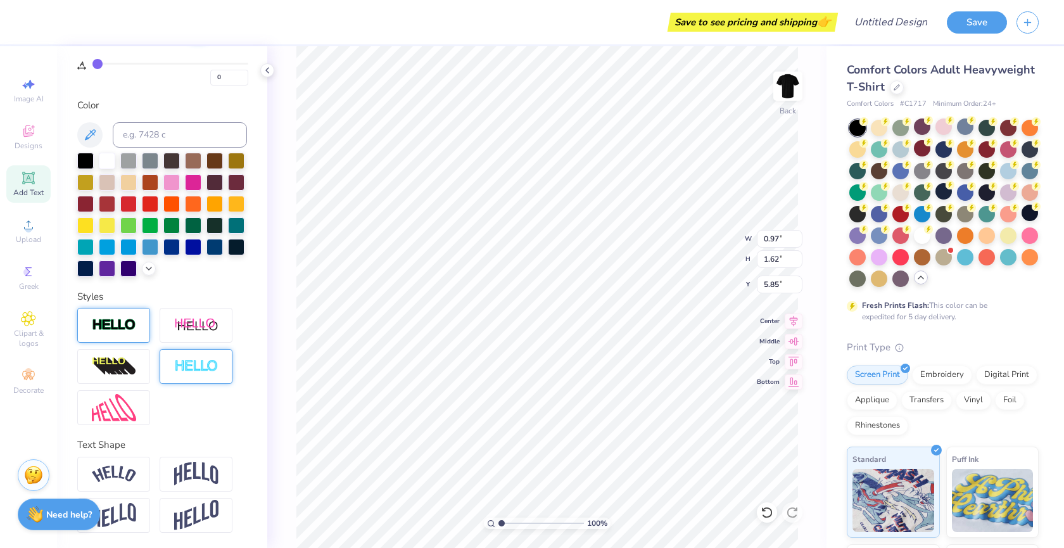
type input "2.88"
type input "4.70"
type input "1.51"
type input "2.53"
type input "5.05"
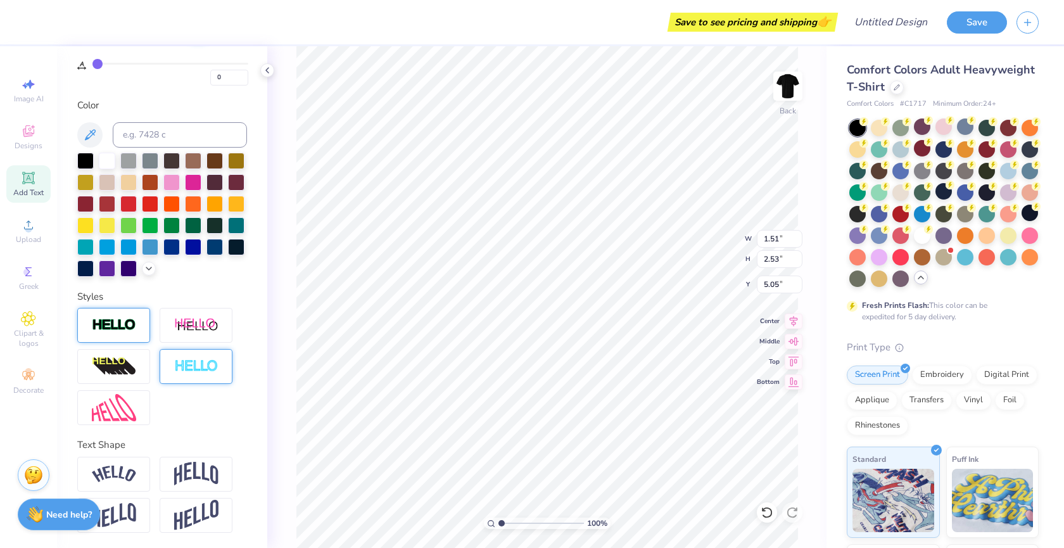
type input "1.18"
type input "1.91"
type input "7.97"
type input "1.09"
type input "1.83"
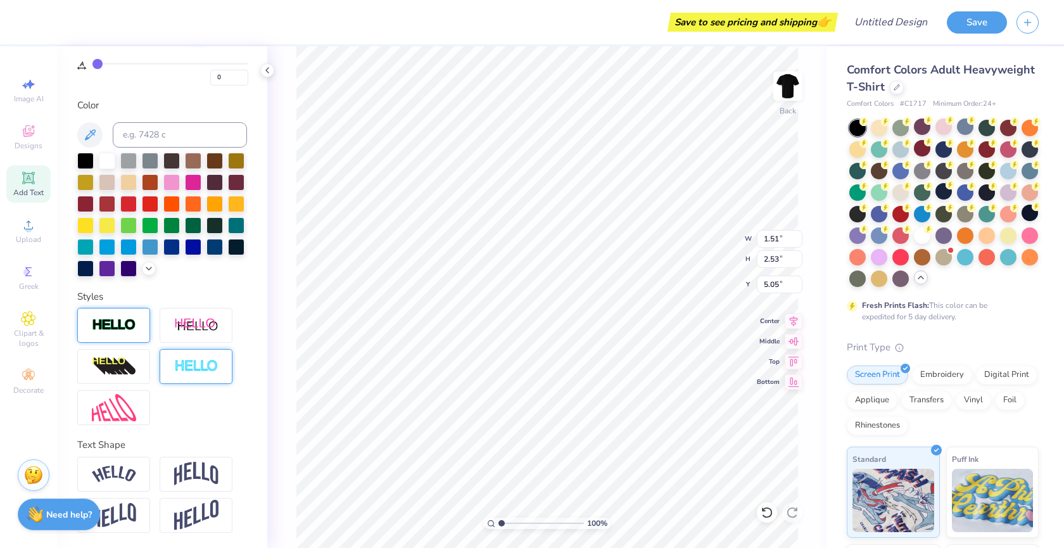
type input "5.74"
type input "1.29"
type input "10.59"
type input "10.43"
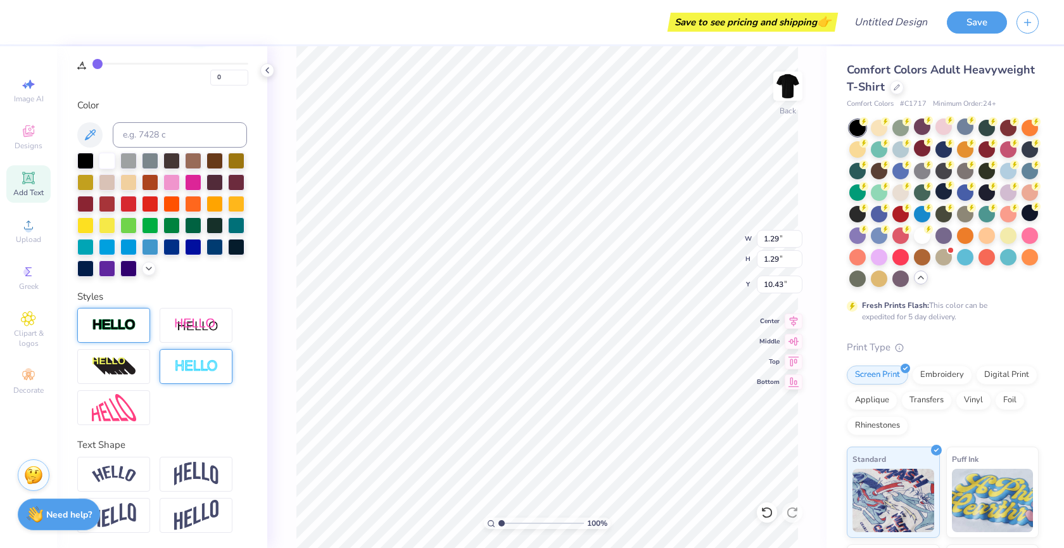
type input "1.09"
type input "1.63"
type input "12.26"
type input "1.29"
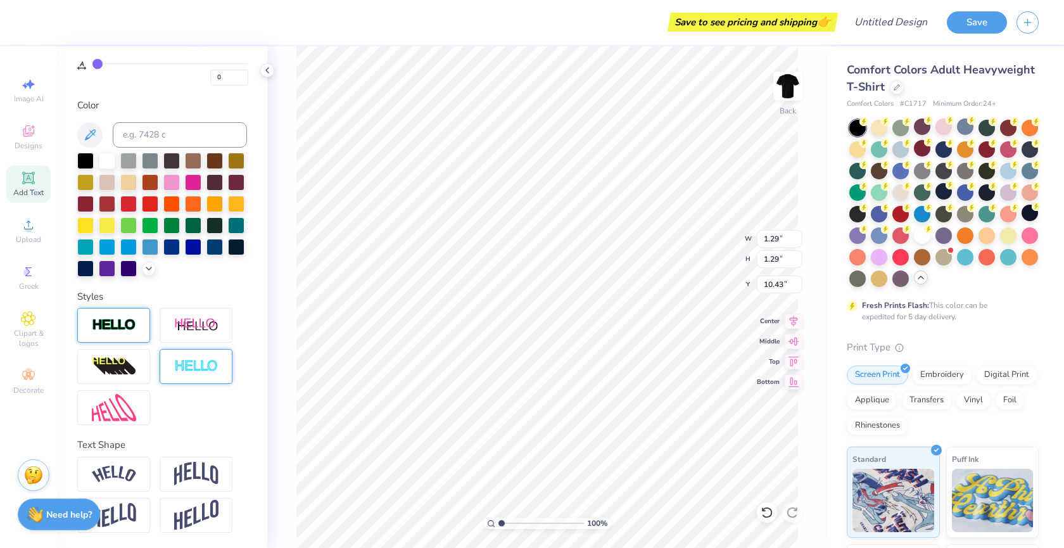
type input "10.24"
type input "1.09"
type input "1.63"
type input "12.03"
type input "1.03"
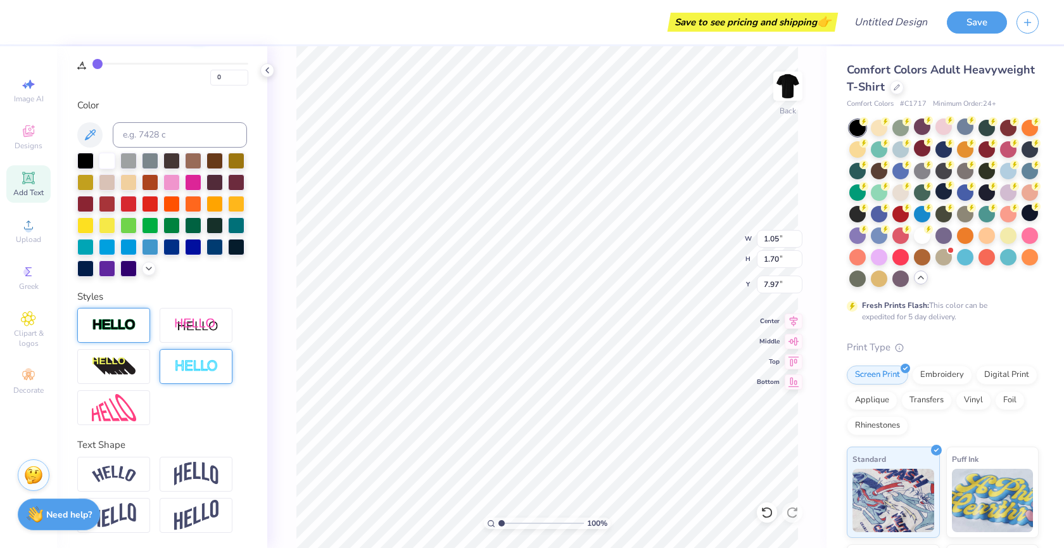
type input "1.66"
type input "8.00"
type input "1.09"
type input "1.63"
type input "14.03"
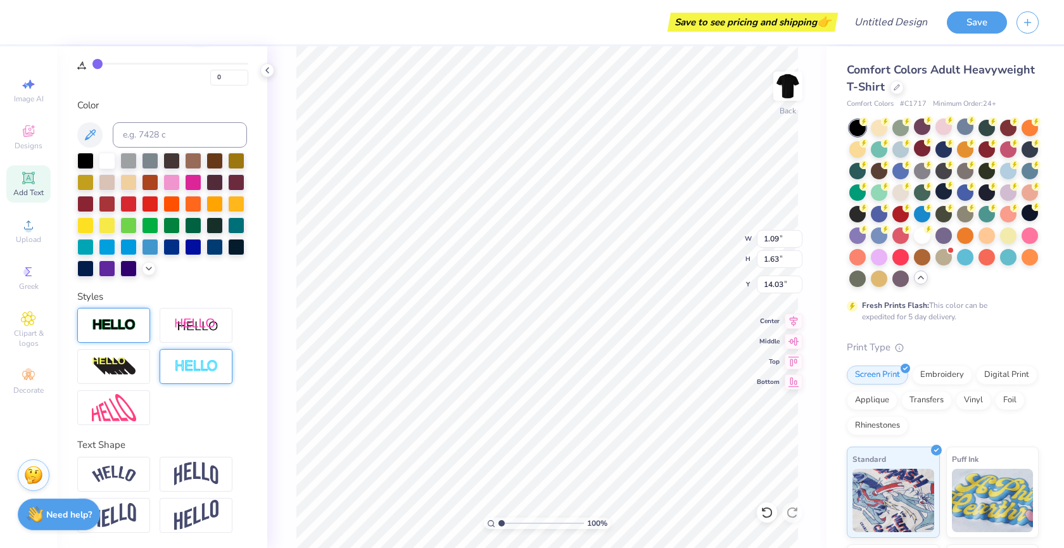
type textarea "p"
click at [766, 509] on icon at bounding box center [767, 512] width 13 height 13
type input "16.52"
type input "1.28"
type input "1.67"
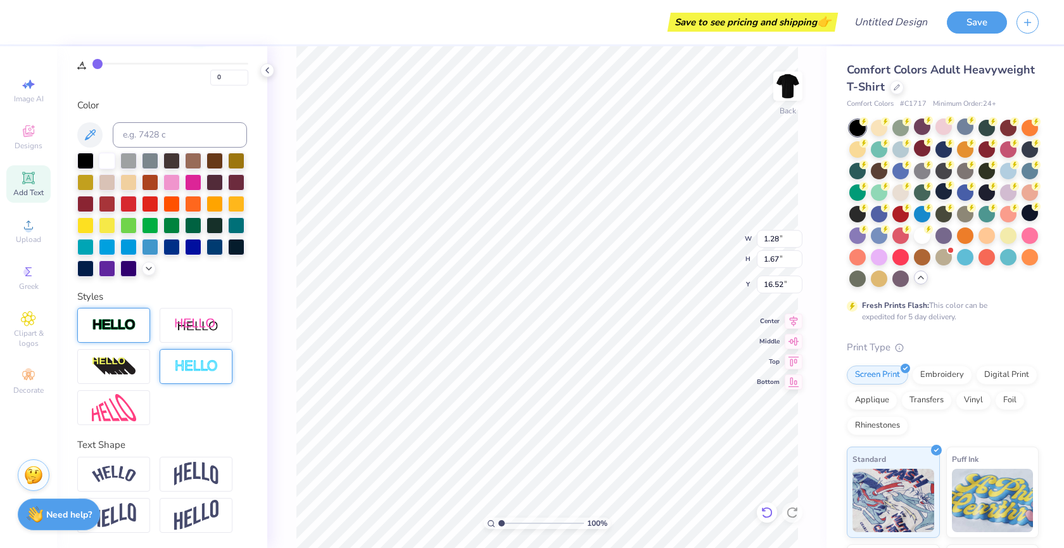
type input "1.25"
type input "1.64"
type input "19.55"
type input "1.28"
type input "1.67"
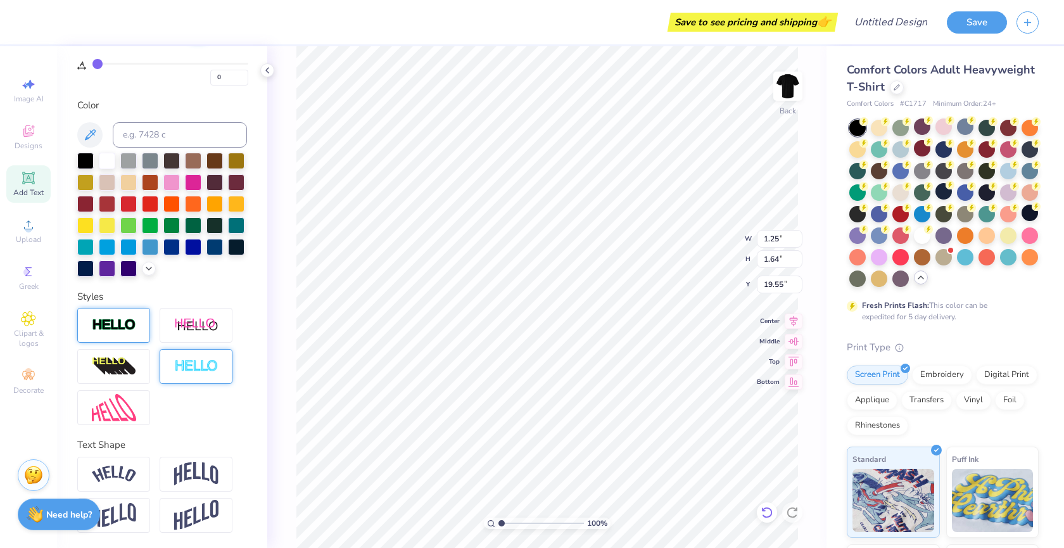
type input "16.52"
type input "16.21"
type textarea "E"
type input "0.87"
type input "1.62"
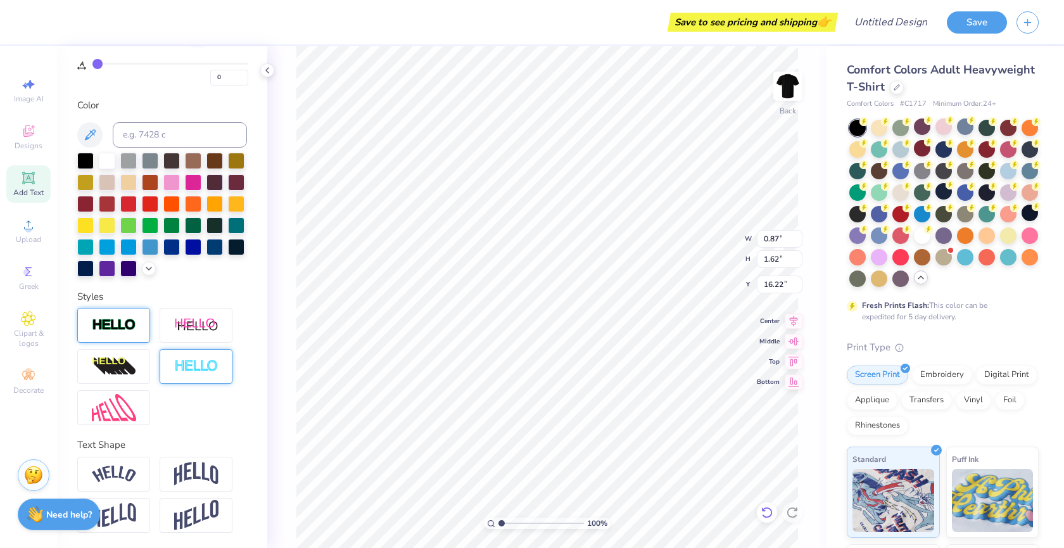
type input "16.26"
type input "1.09"
type input "1.63"
type input "11.99"
type input "1.29"
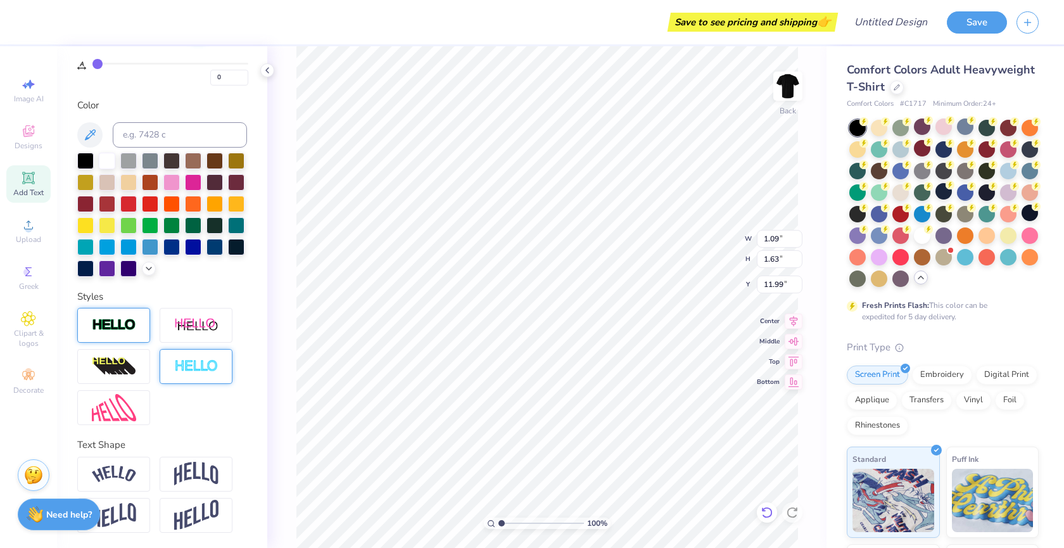
type input "1.29"
type input "10.24"
click at [798, 88] on img at bounding box center [787, 86] width 51 height 51
click at [798, 88] on img at bounding box center [787, 85] width 25 height 25
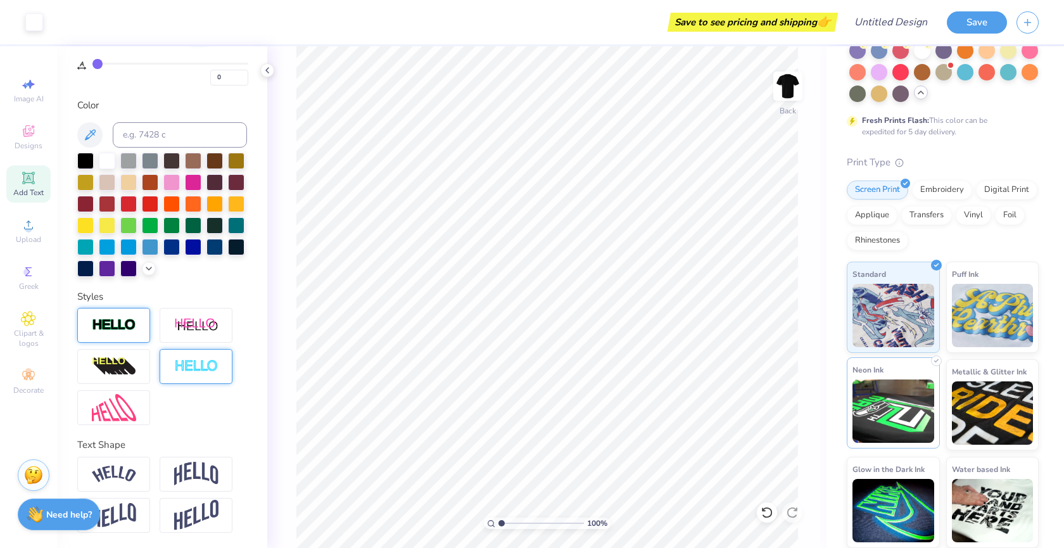
scroll to position [184, 0]
